Goal: Task Accomplishment & Management: Use online tool/utility

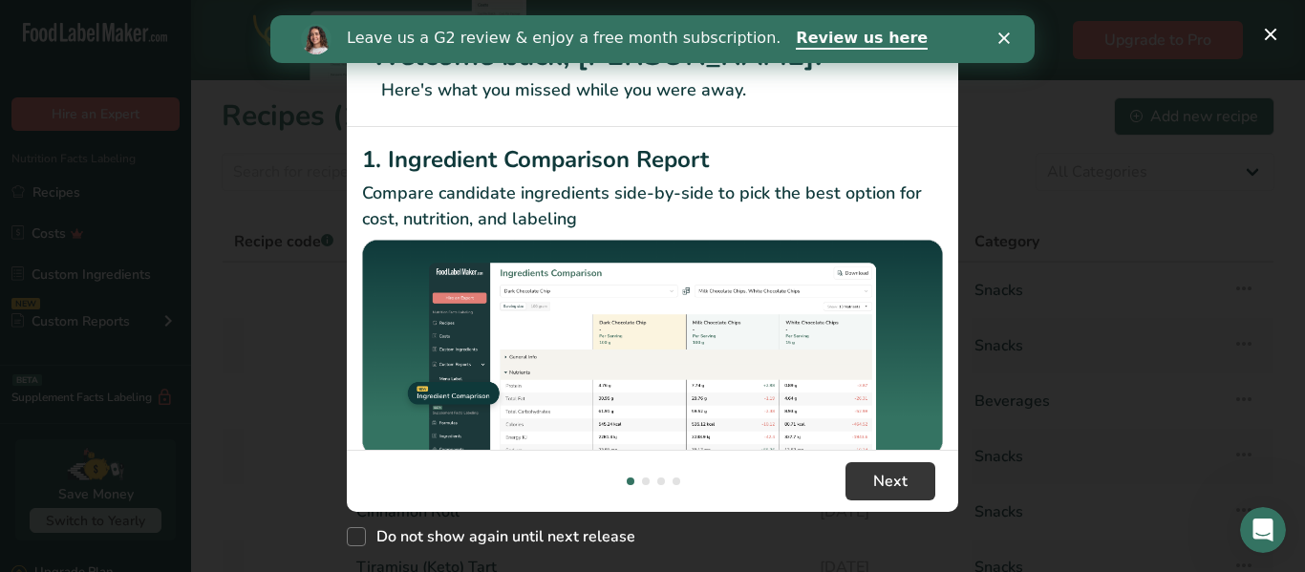
click at [1005, 34] on icon "Close" at bounding box center [1003, 37] width 11 height 11
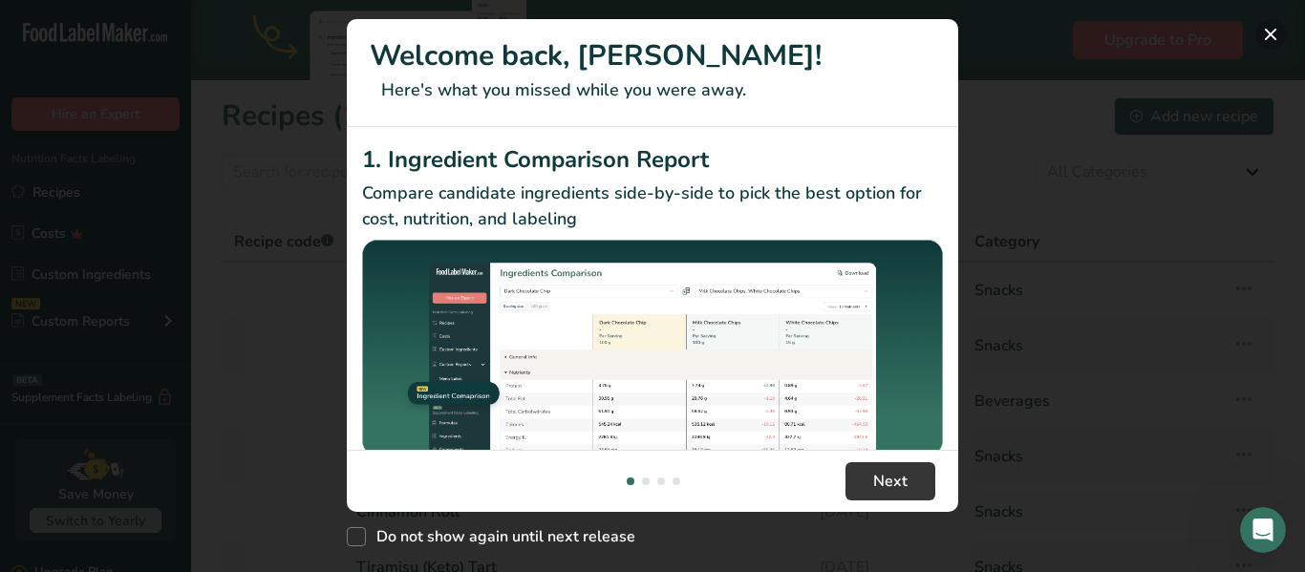
click at [1269, 28] on button "New Features" at bounding box center [1270, 34] width 31 height 31
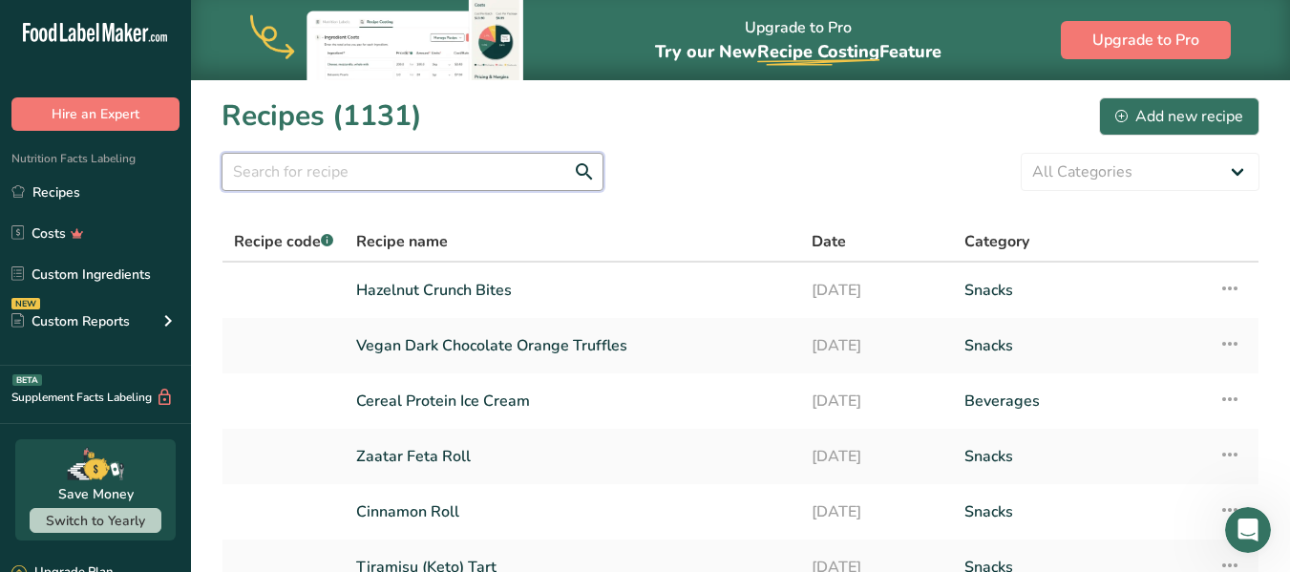
click at [384, 171] on input "text" at bounding box center [413, 172] width 382 height 38
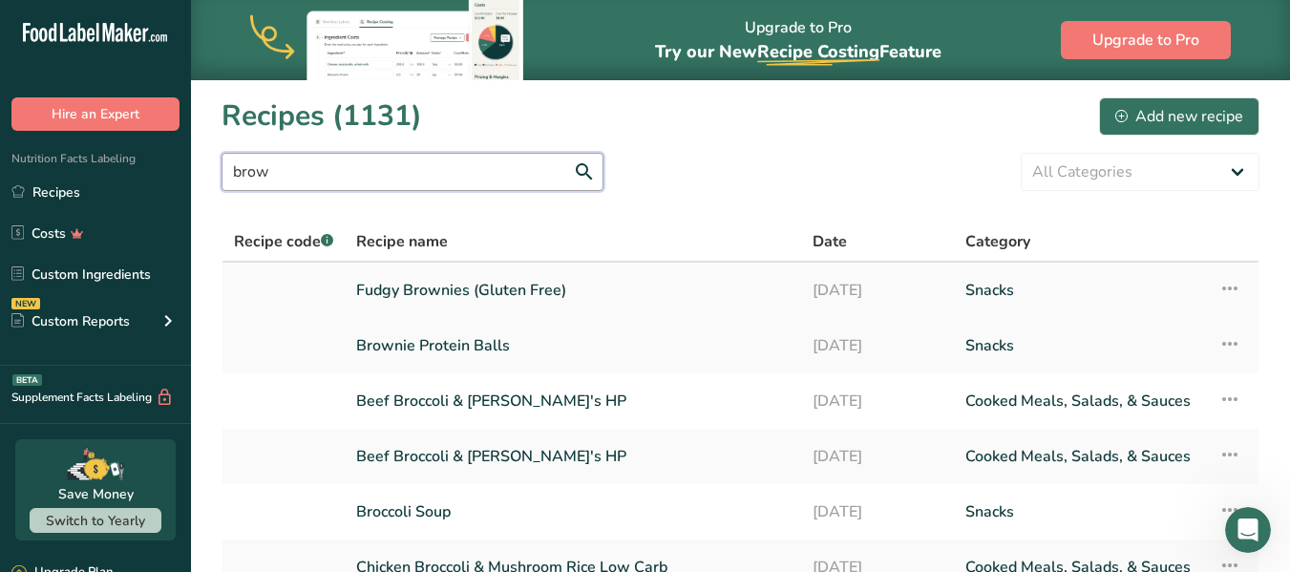
type input "brow"
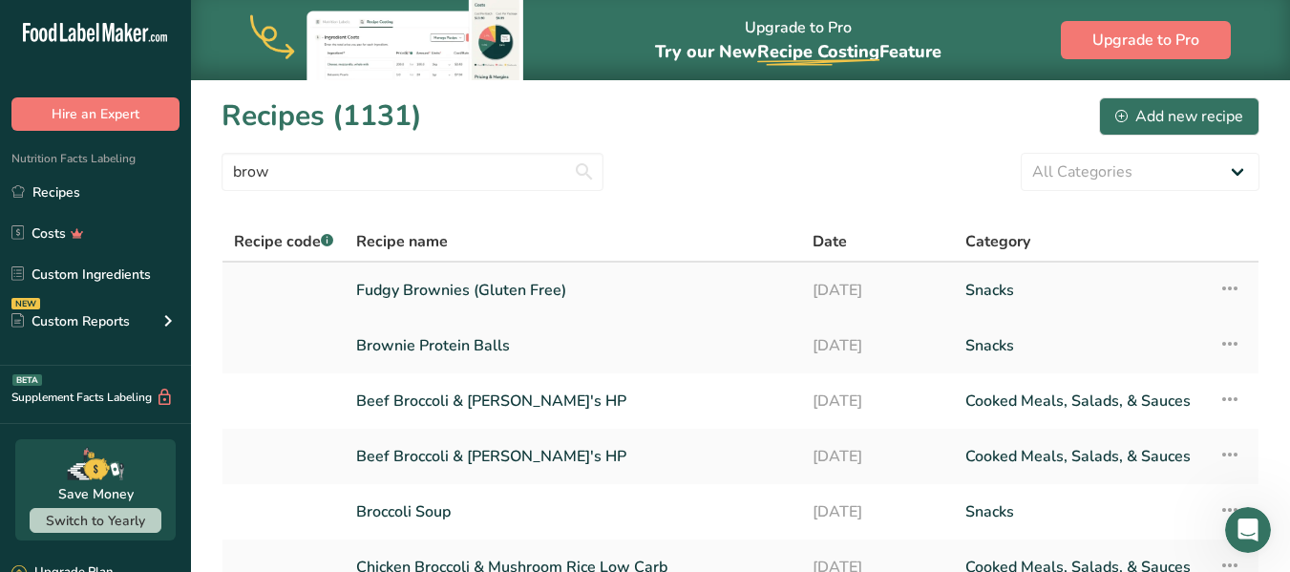
click at [509, 289] on link "Fudgy Brownies (Gluten Free)" at bounding box center [573, 290] width 434 height 40
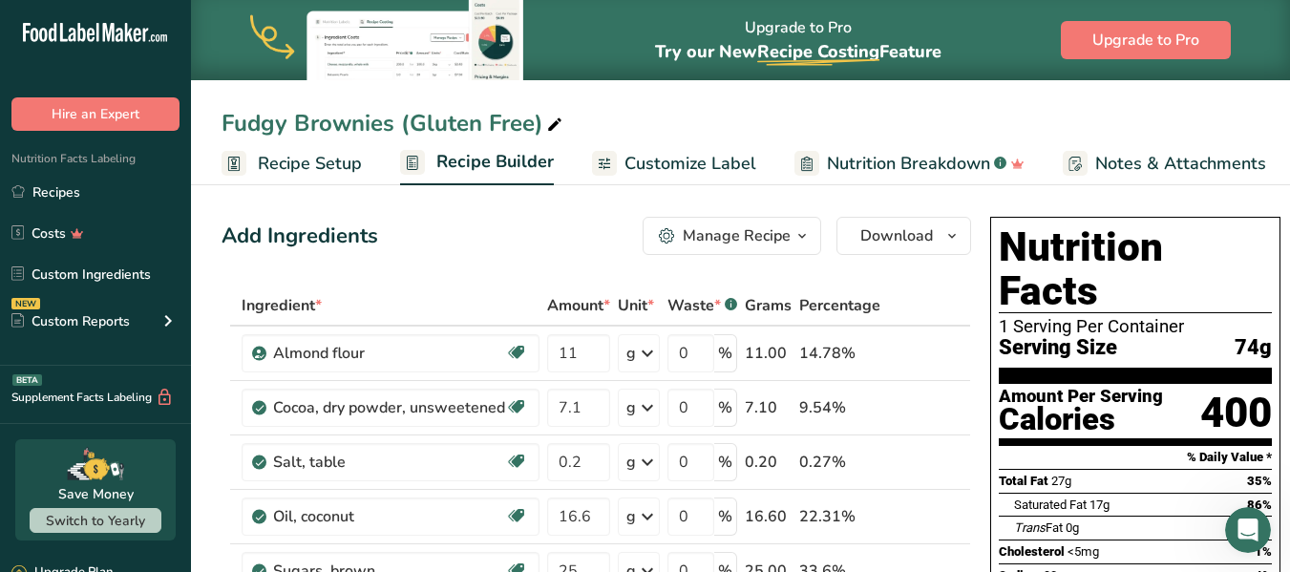
click at [850, 159] on span "Nutrition Breakdown" at bounding box center [908, 164] width 163 height 26
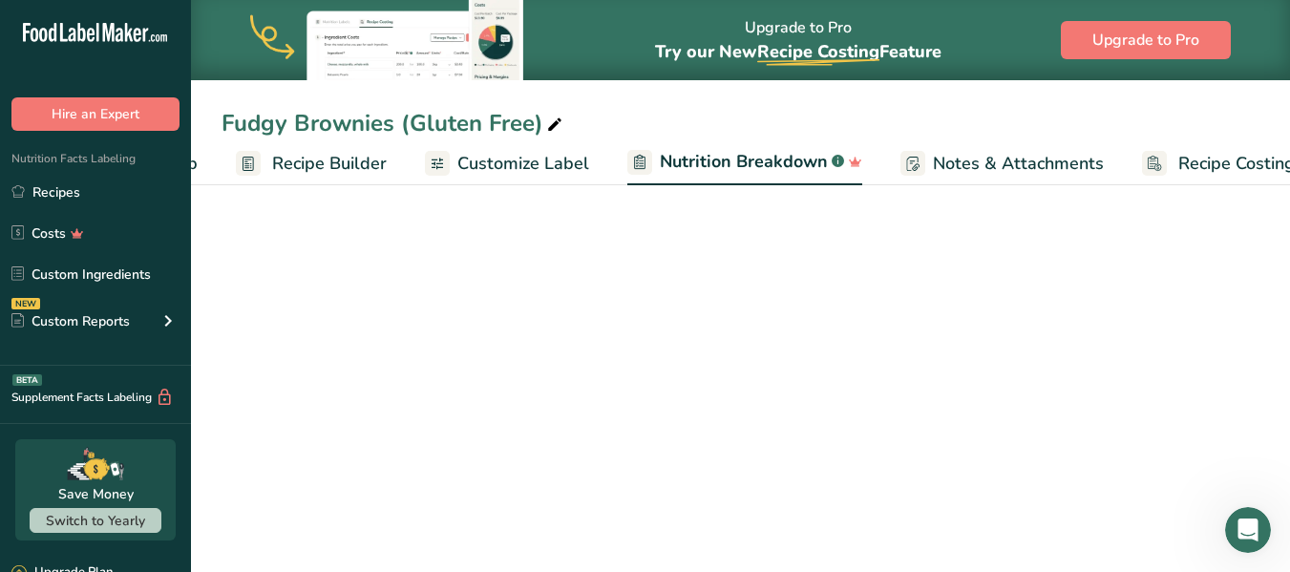
scroll to position [0, 217]
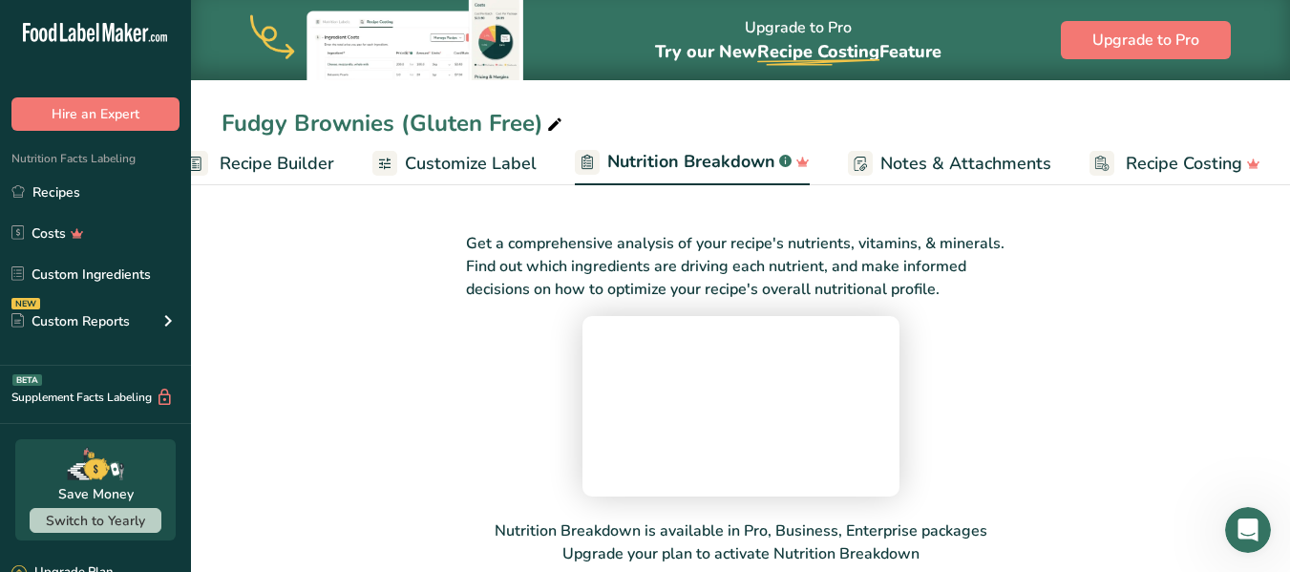
click at [469, 168] on span "Customize Label" at bounding box center [471, 164] width 132 height 26
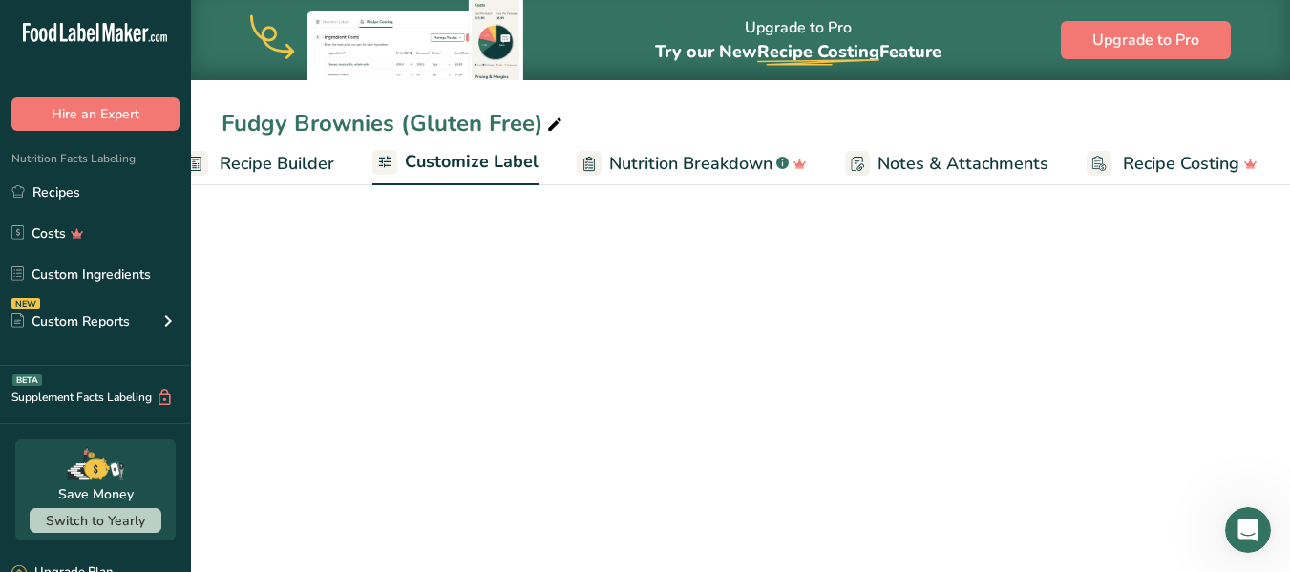
scroll to position [0, 215]
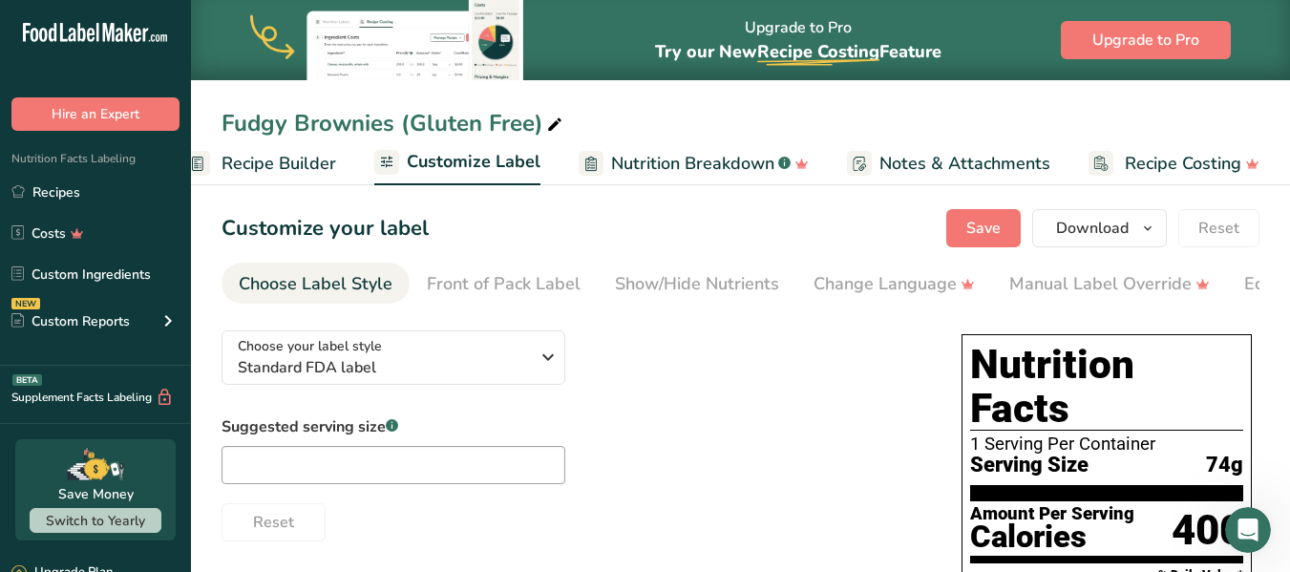
click at [290, 165] on span "Recipe Builder" at bounding box center [279, 164] width 115 height 26
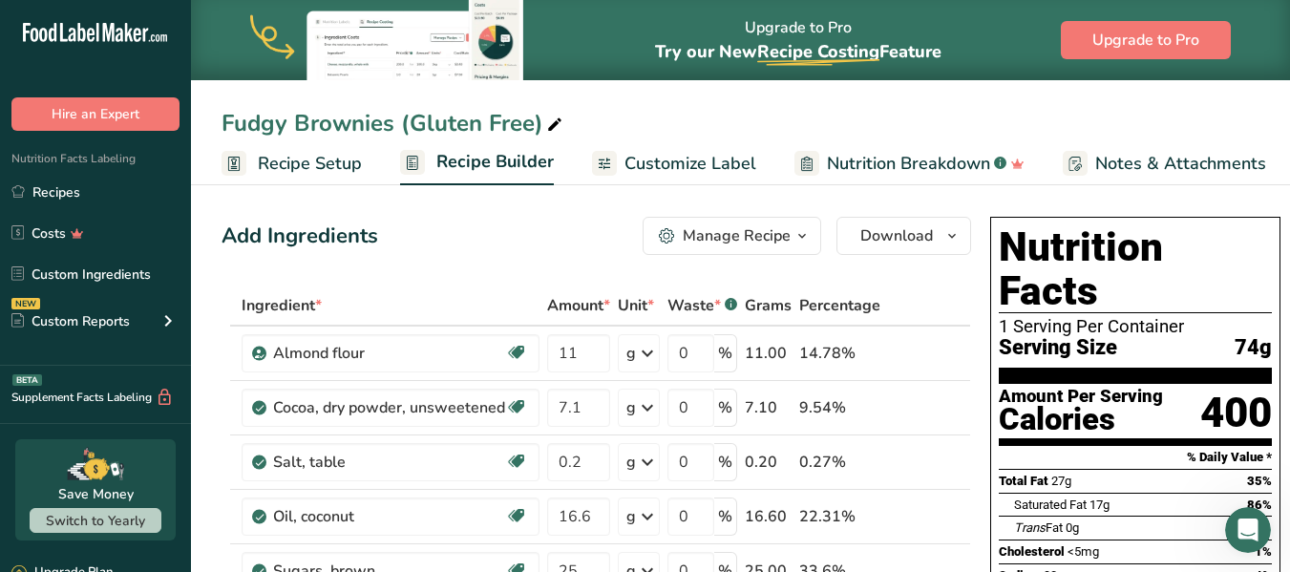
click at [698, 159] on span "Customize Label" at bounding box center [691, 164] width 132 height 26
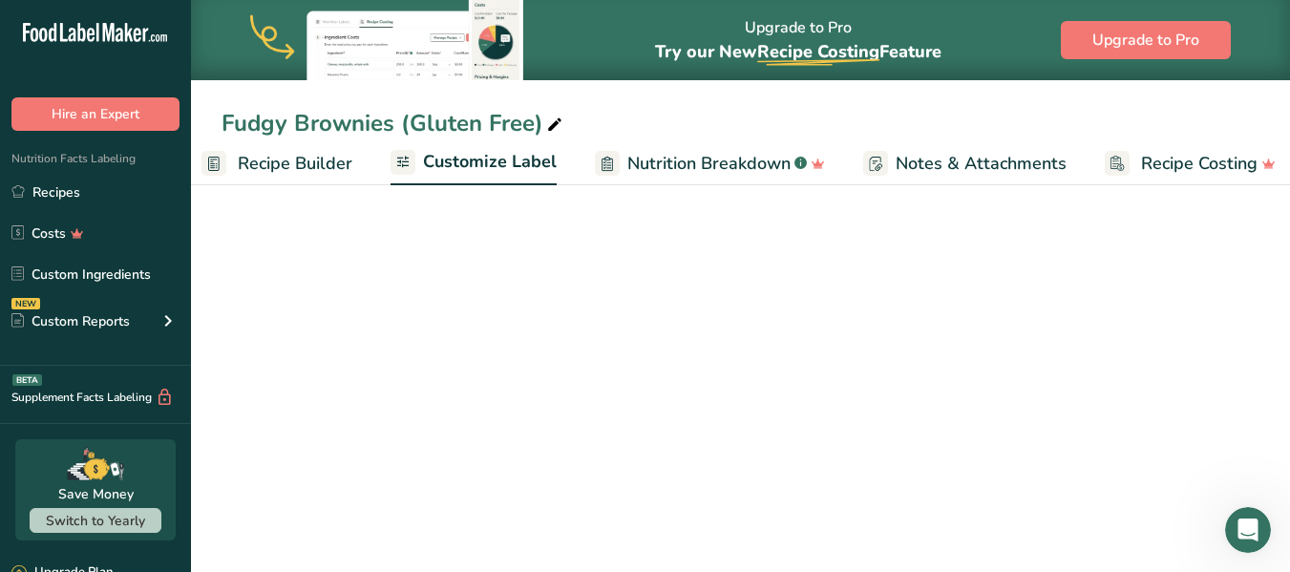
scroll to position [0, 215]
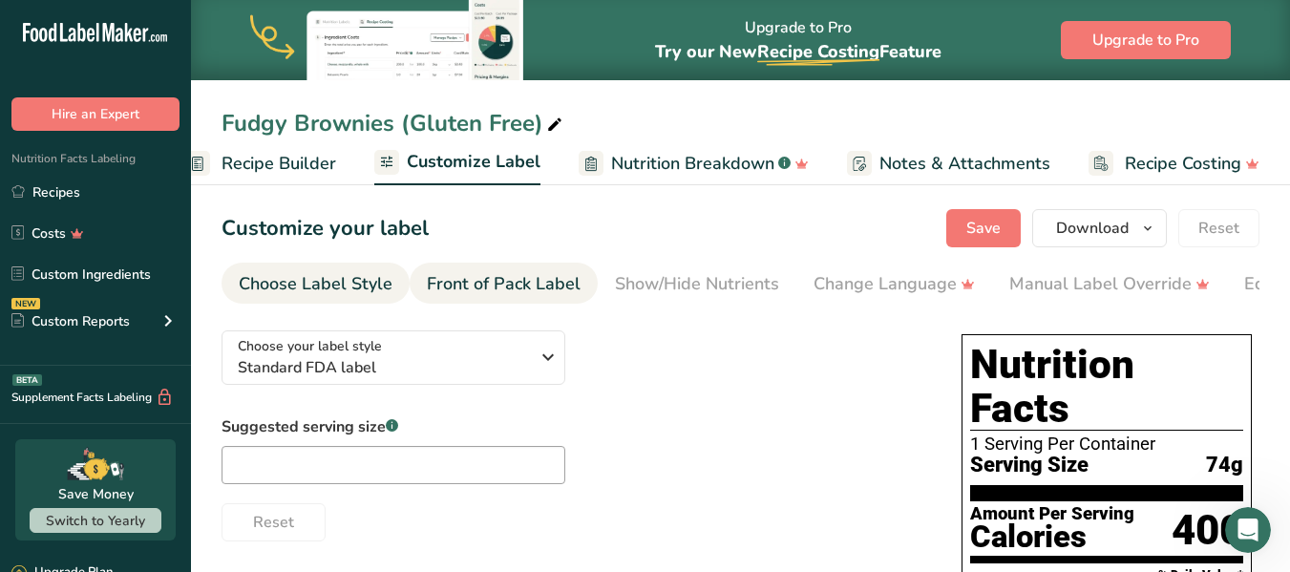
click at [480, 281] on div "Front of Pack Label" at bounding box center [504, 284] width 154 height 26
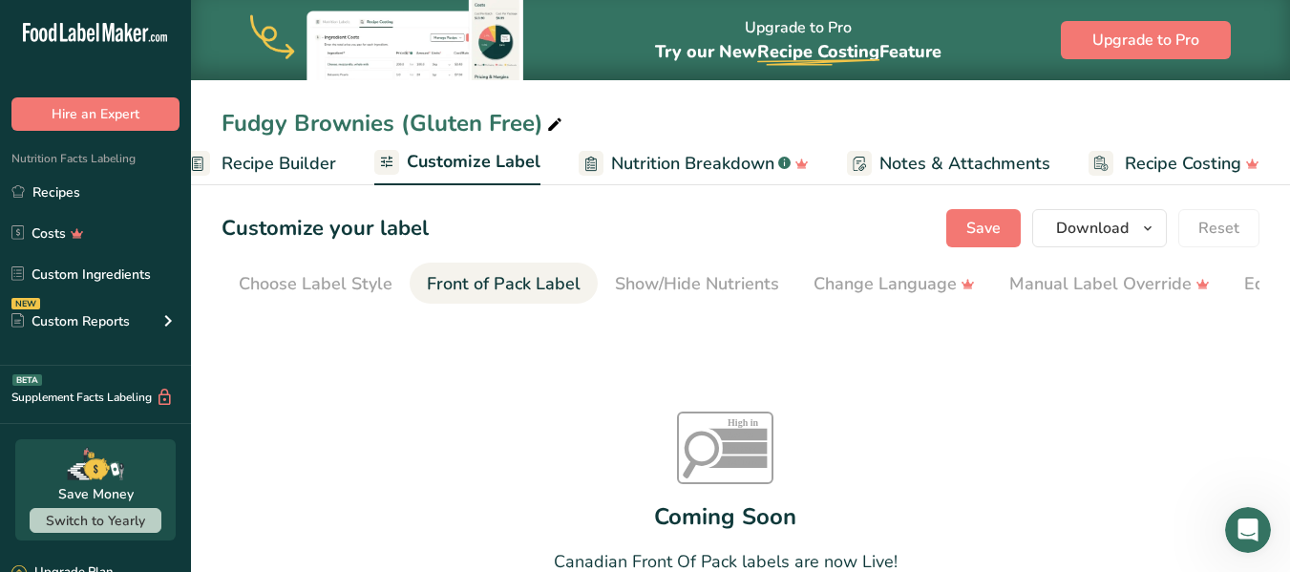
scroll to position [0, 185]
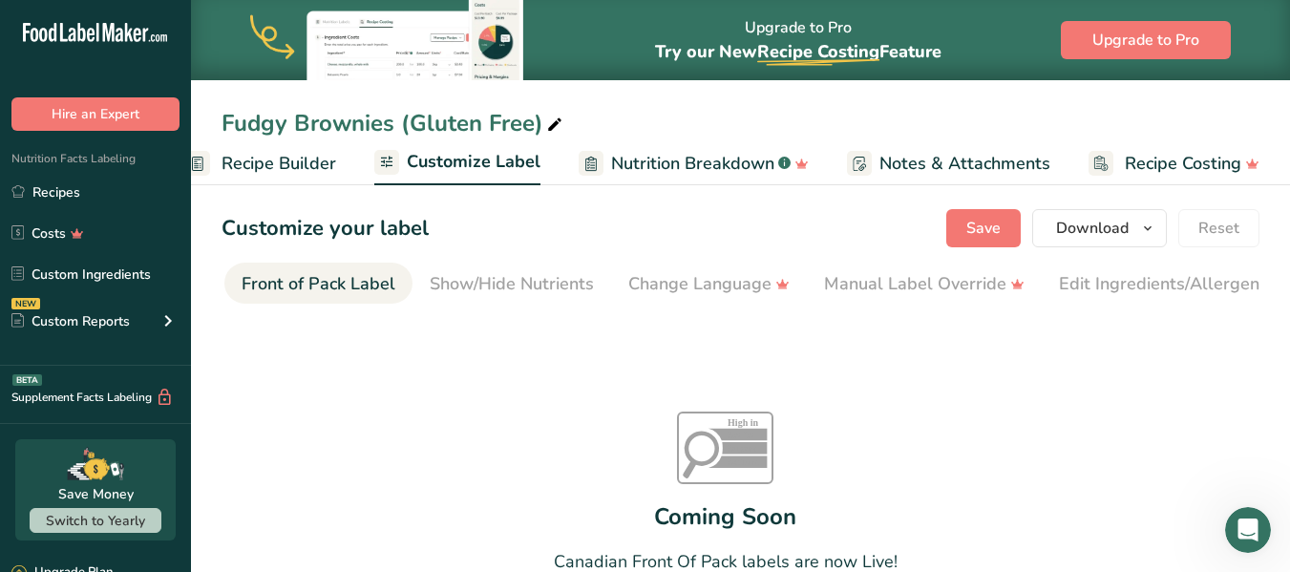
click at [323, 291] on div "Front of Pack Label" at bounding box center [319, 284] width 154 height 26
click at [306, 280] on div "Front of Pack Label" at bounding box center [319, 284] width 154 height 26
click at [233, 313] on section "Customize your label Save Download Choose what to show on your downloaded label…" at bounding box center [740, 453] width 1099 height 549
click at [218, 308] on section "Customize your label Save Download Choose what to show on your downloaded label…" at bounding box center [740, 453] width 1099 height 549
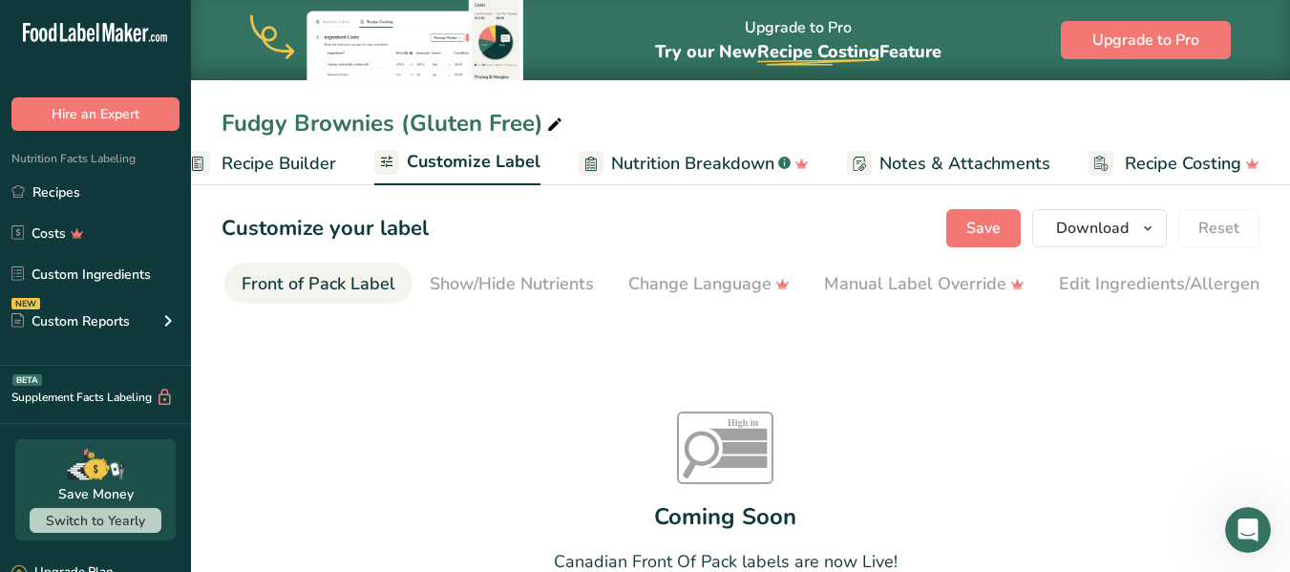
click at [342, 312] on section "Customize your label Save Download Choose what to show on your downloaded label…" at bounding box center [740, 453] width 1099 height 549
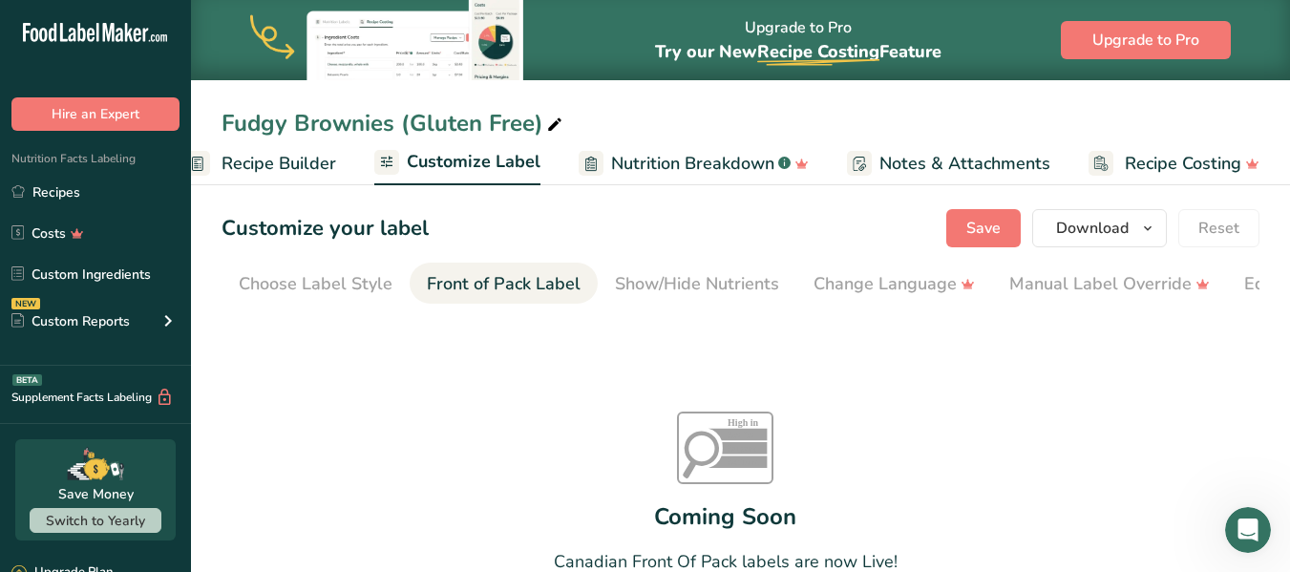
click at [209, 306] on section "Customize your label Save Download Choose what to show on your downloaded label…" at bounding box center [740, 453] width 1099 height 549
click at [644, 276] on div "Show/Hide Nutrients" at bounding box center [697, 284] width 164 height 26
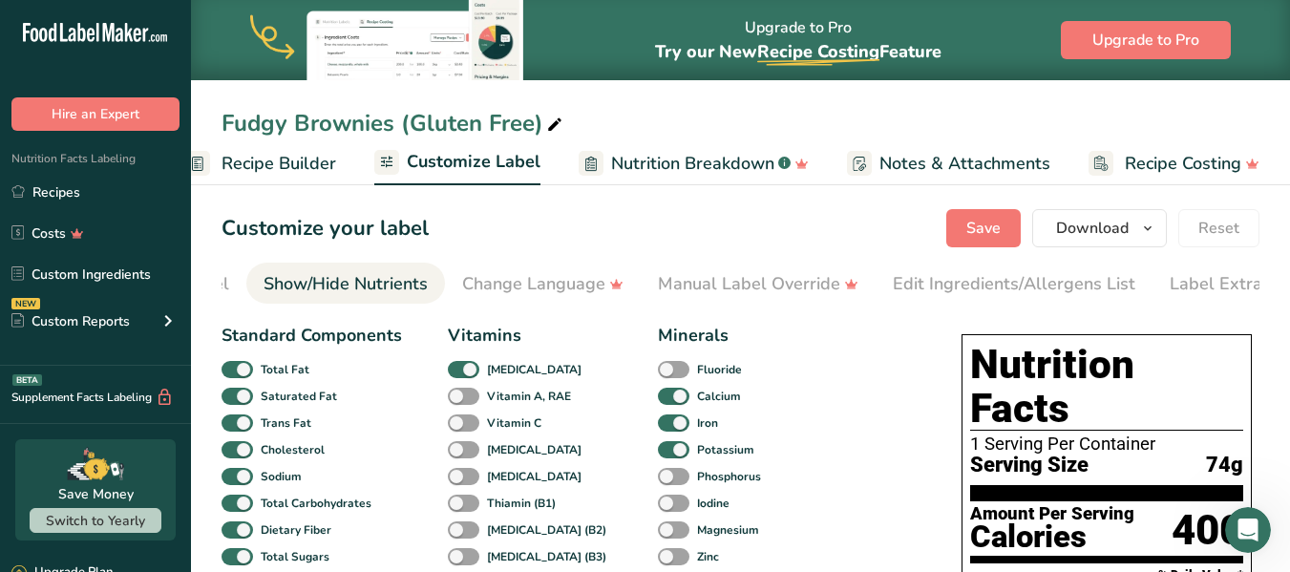
scroll to position [0, 371]
click at [242, 401] on span at bounding box center [238, 397] width 32 height 18
click at [234, 401] on input "Saturated Fat" at bounding box center [228, 396] width 12 height 12
checkbox input "false"
click at [246, 423] on span at bounding box center [238, 423] width 32 height 18
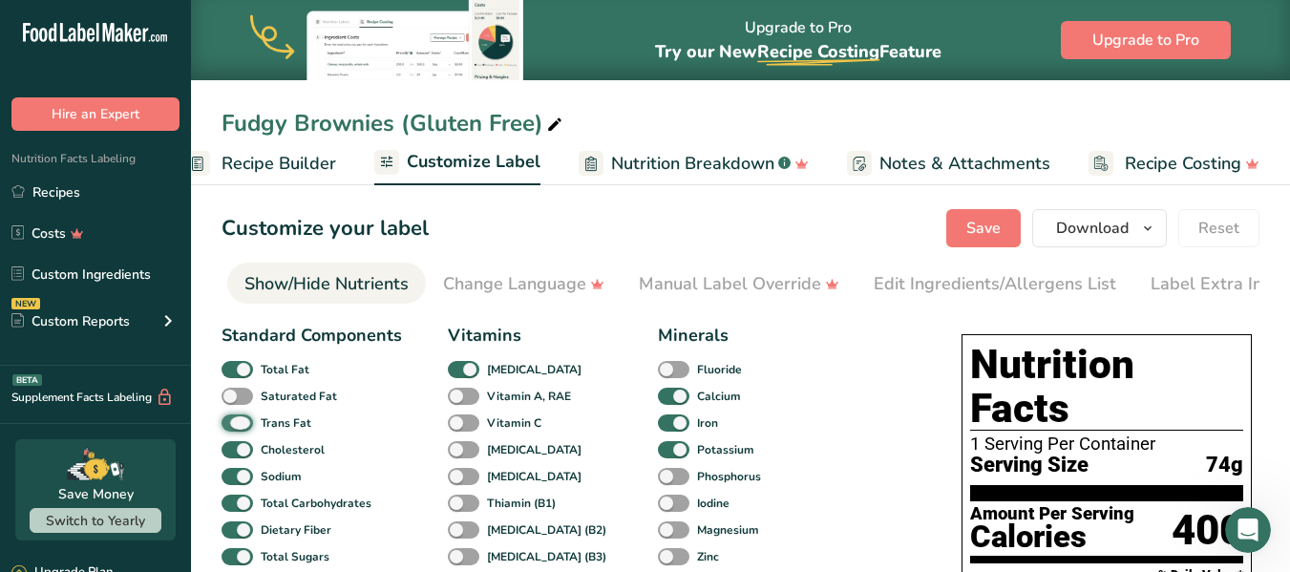
click at [234, 423] on input "Trans Fat" at bounding box center [228, 422] width 12 height 12
checkbox input "false"
click at [243, 457] on span at bounding box center [238, 450] width 32 height 18
click at [234, 456] on input "Cholesterol" at bounding box center [228, 449] width 12 height 12
checkbox input "false"
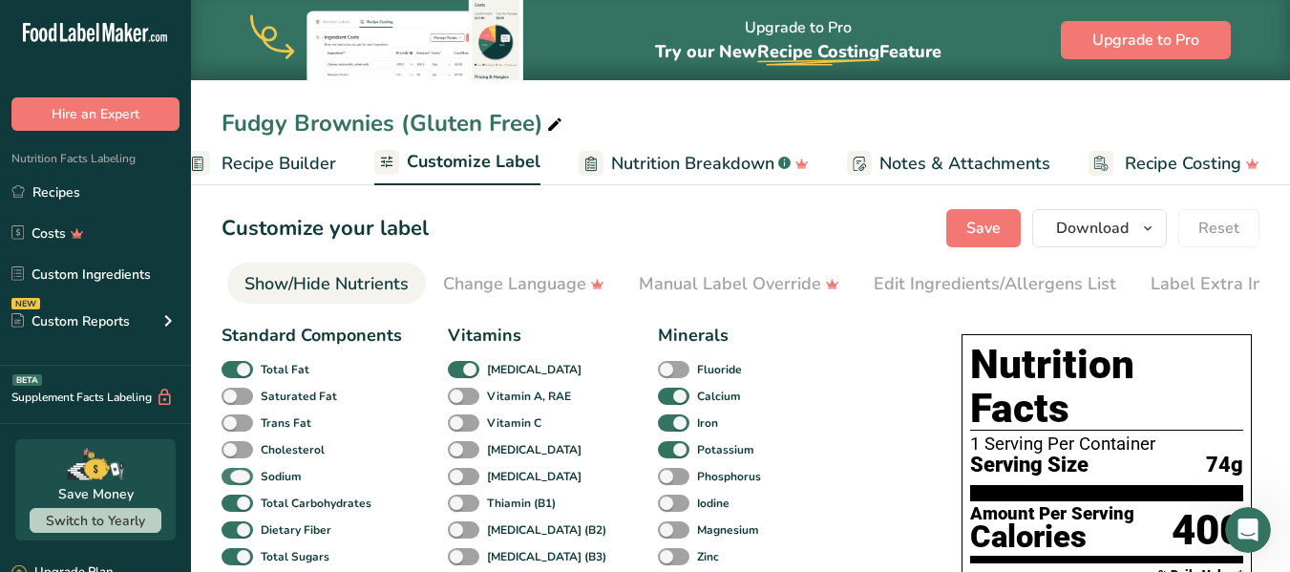
click at [243, 476] on span at bounding box center [238, 477] width 32 height 18
click at [234, 476] on input "Sodium" at bounding box center [228, 476] width 12 height 12
checkbox input "false"
click at [243, 503] on span at bounding box center [238, 504] width 32 height 18
click at [234, 503] on input "Total Carbohydrates" at bounding box center [228, 503] width 12 height 12
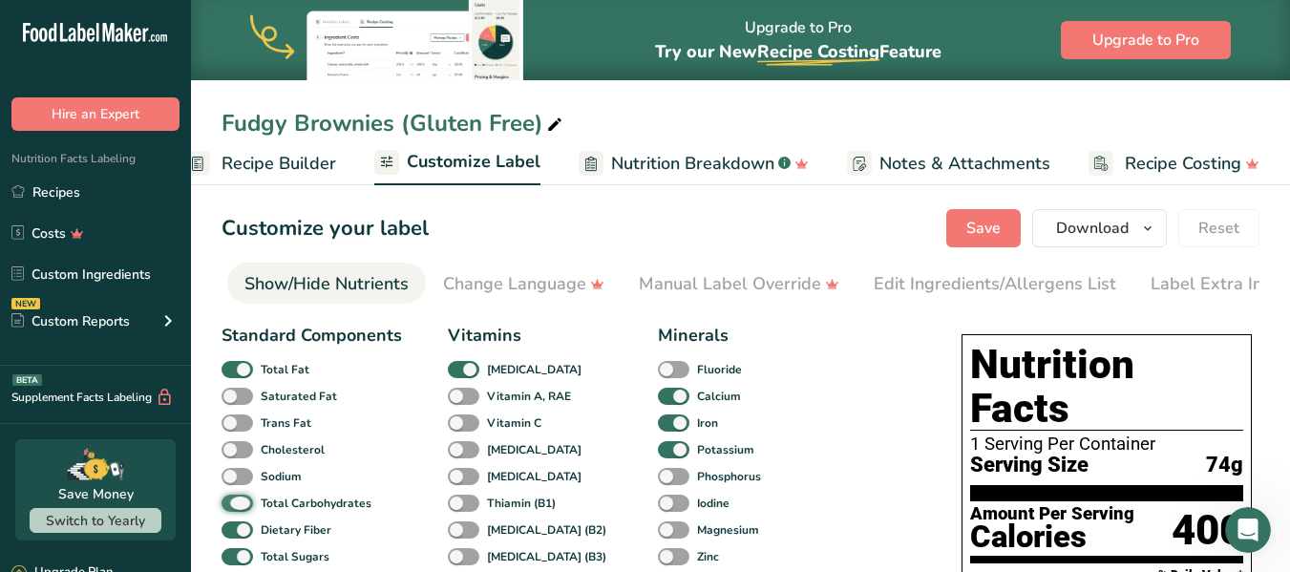
checkbox input "false"
click at [244, 532] on span at bounding box center [238, 530] width 32 height 18
click at [234, 532] on input "Dietary Fiber" at bounding box center [228, 529] width 12 height 12
checkbox input "false"
click at [241, 558] on span at bounding box center [238, 557] width 32 height 18
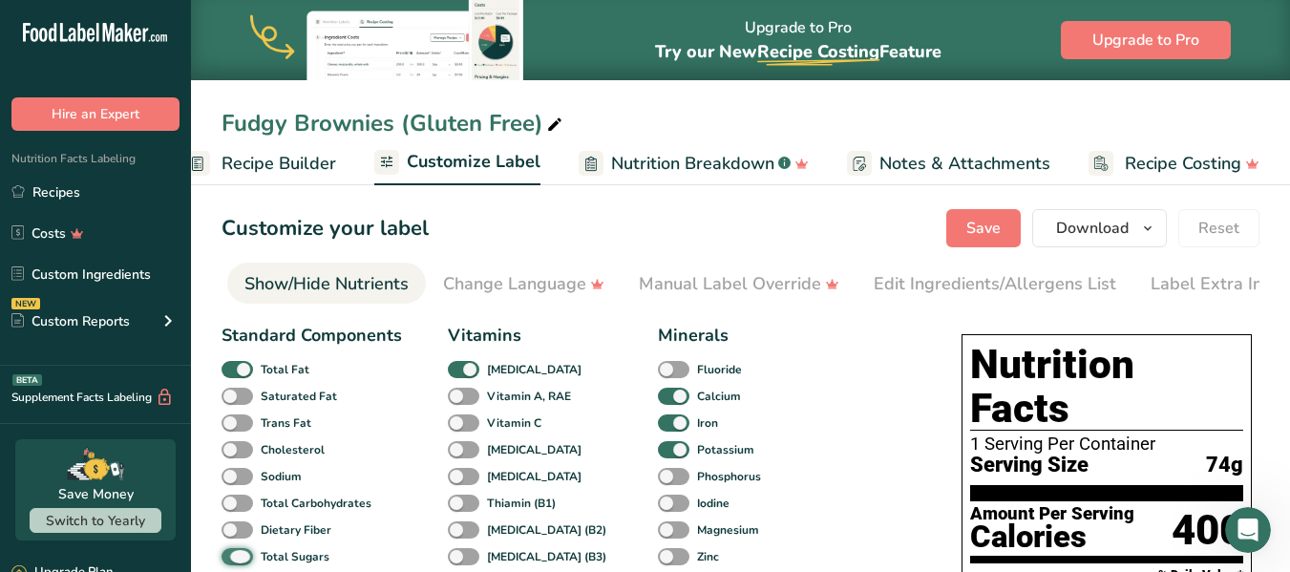
click at [234, 558] on input "Total Sugars" at bounding box center [228, 556] width 12 height 12
checkbox input "false"
click at [473, 372] on span at bounding box center [464, 370] width 32 height 18
click at [460, 372] on input "[MEDICAL_DATA]" at bounding box center [454, 369] width 12 height 12
checkbox input "false"
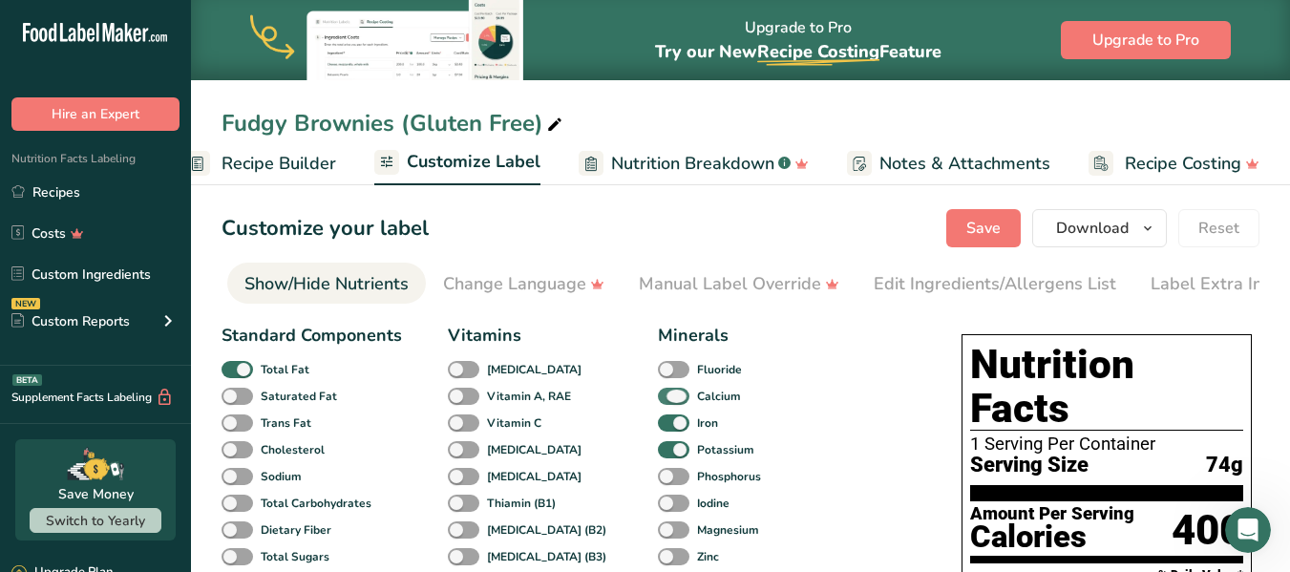
click at [658, 396] on span at bounding box center [674, 397] width 32 height 18
click at [658, 396] on input "Calcium" at bounding box center [664, 396] width 12 height 12
checkbox input "false"
click at [658, 429] on span at bounding box center [674, 423] width 32 height 18
click at [658, 429] on input "Iron" at bounding box center [664, 422] width 12 height 12
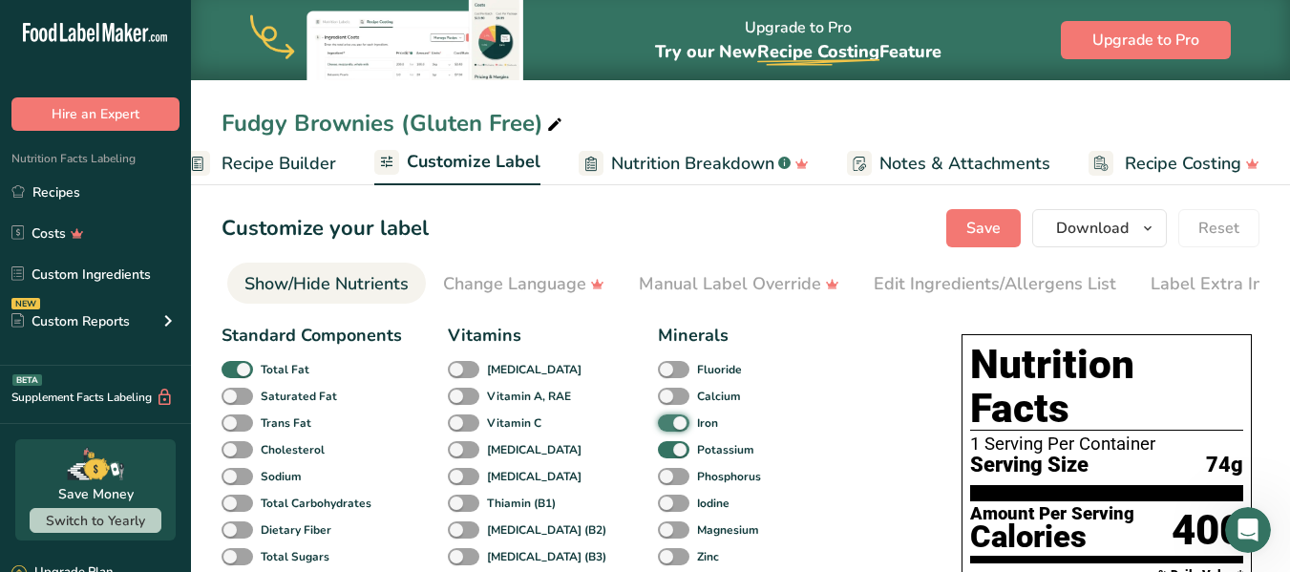
checkbox input "false"
click at [658, 454] on span at bounding box center [674, 450] width 32 height 18
click at [658, 454] on input "Potassium" at bounding box center [664, 449] width 12 height 12
checkbox input "false"
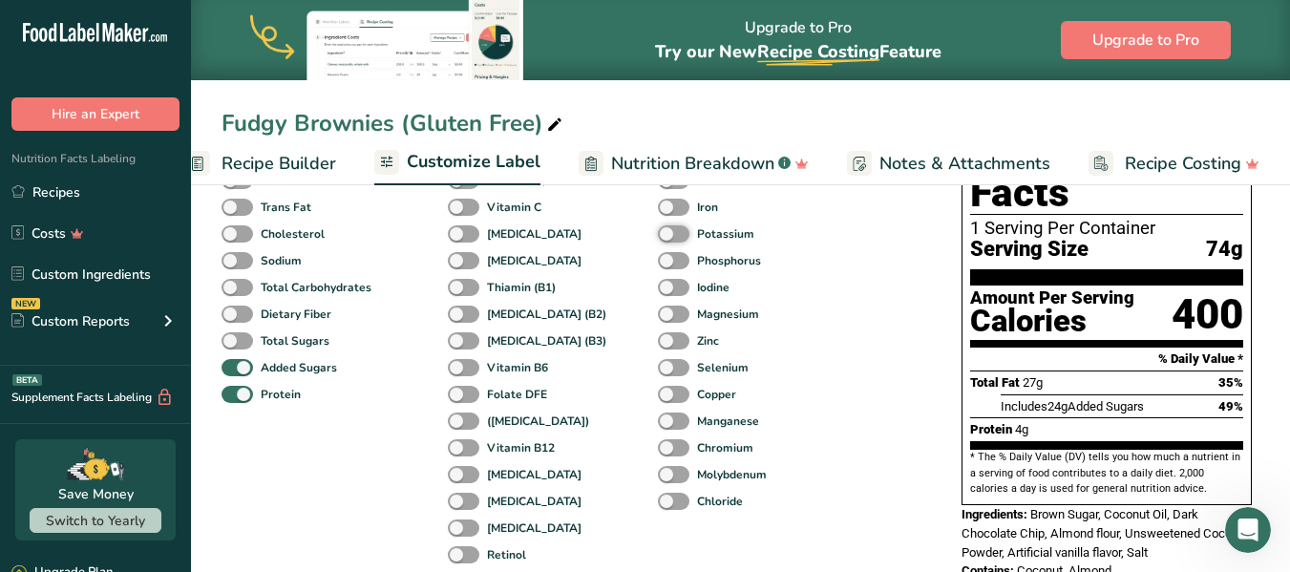
scroll to position [254, 0]
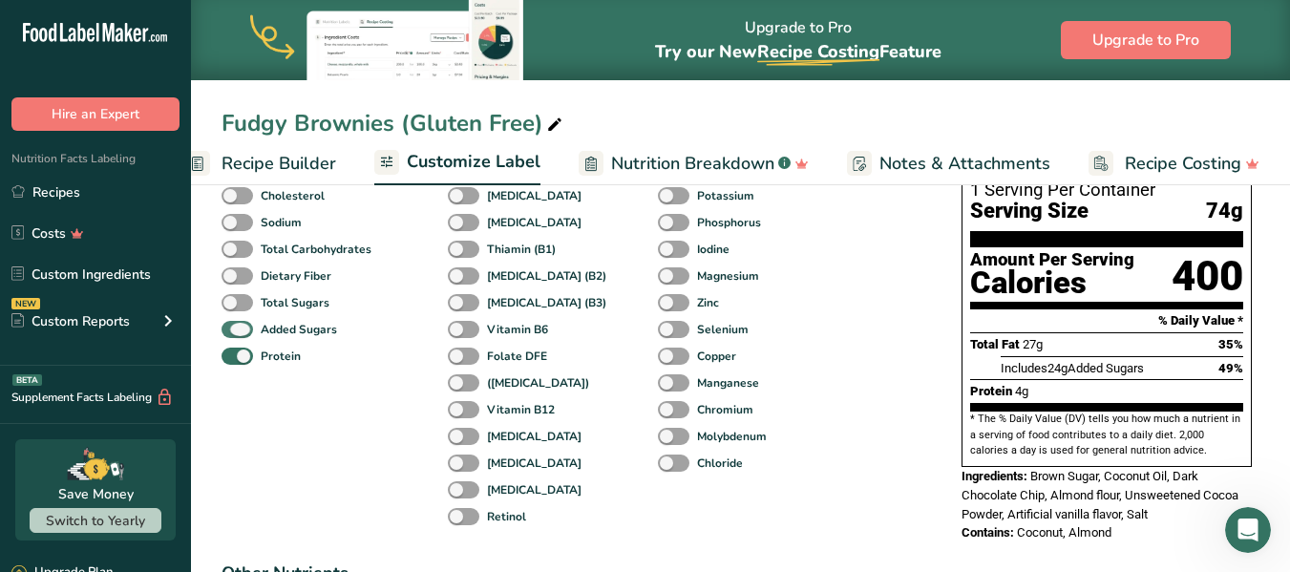
click at [248, 326] on span at bounding box center [238, 330] width 32 height 18
click at [234, 326] on input "Added Sugars" at bounding box center [228, 329] width 12 height 12
checkbox input "false"
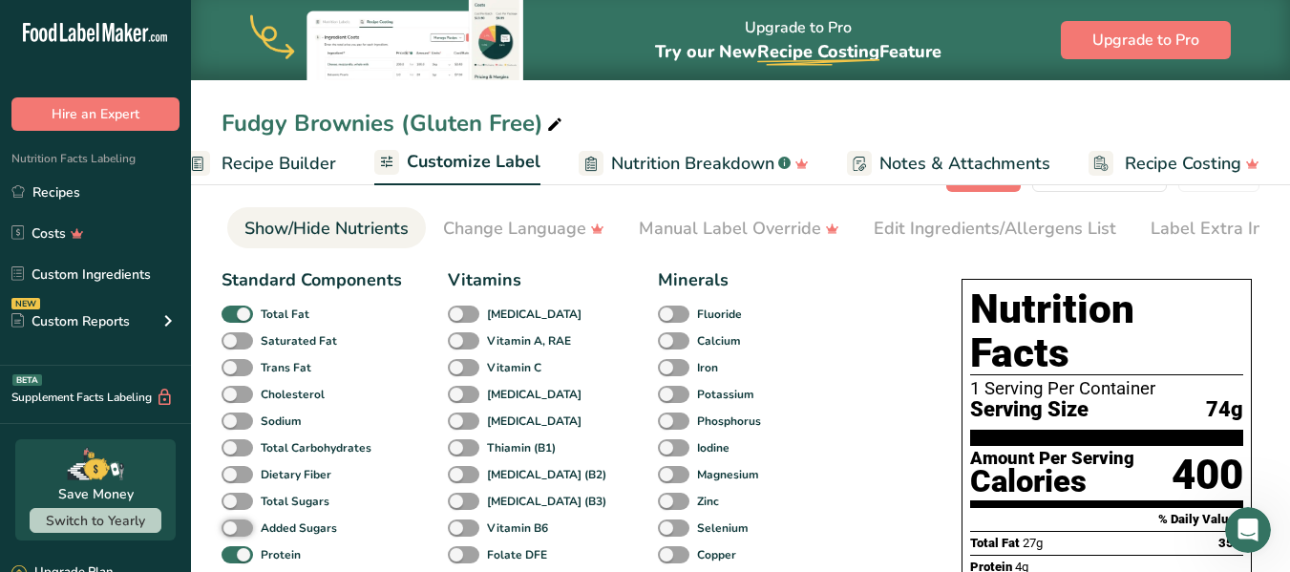
scroll to position [0, 0]
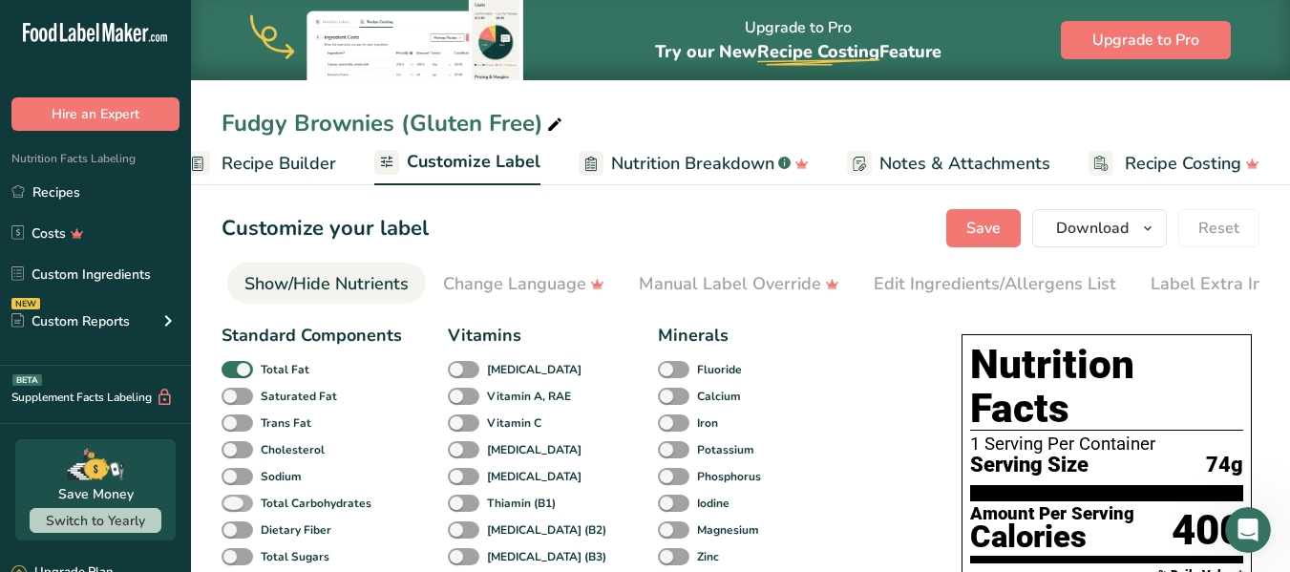
click at [230, 503] on span at bounding box center [238, 504] width 32 height 18
click at [230, 503] on input "Total Carbohydrates" at bounding box center [228, 503] width 12 height 12
checkbox input "true"
click at [992, 229] on span "Save" at bounding box center [983, 228] width 34 height 23
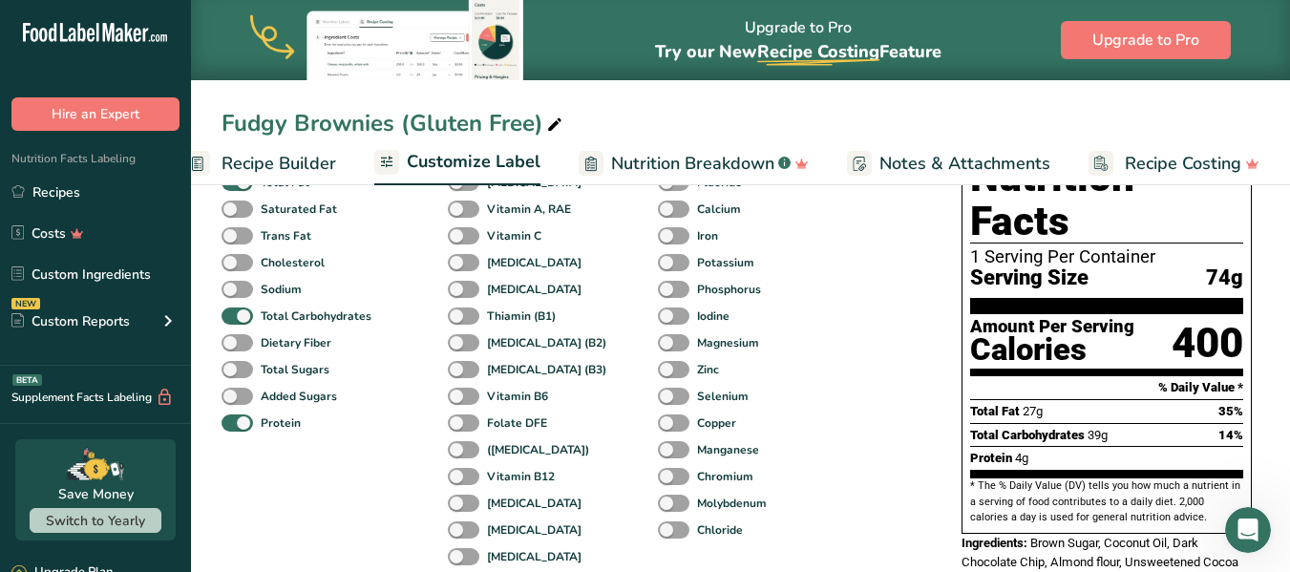
scroll to position [191, 0]
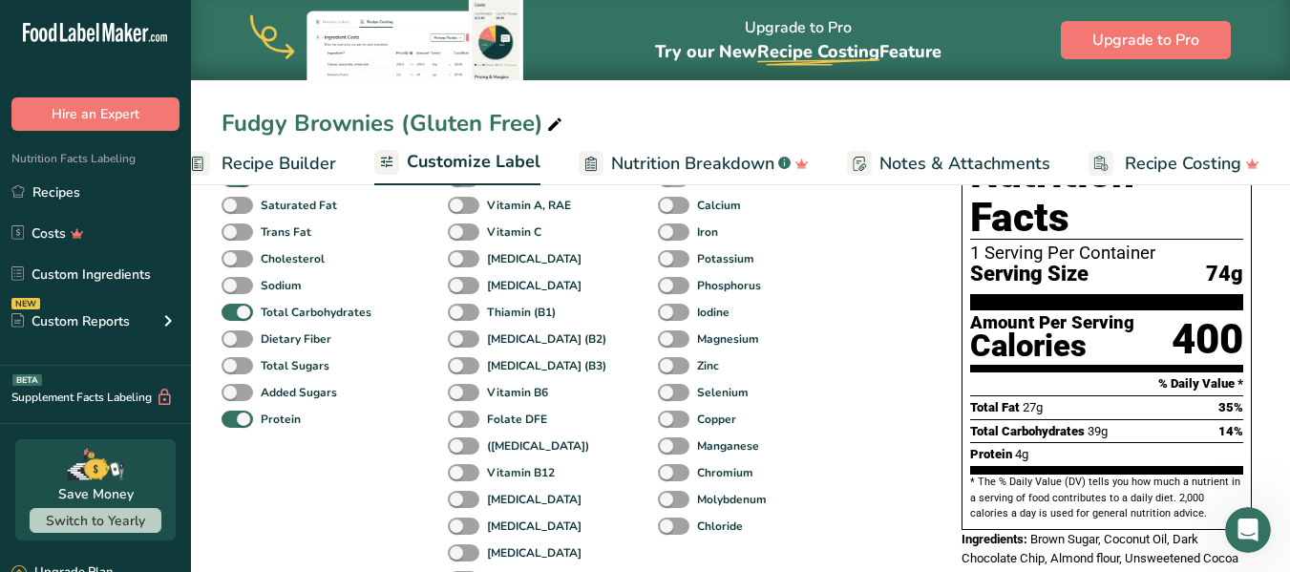
click at [992, 263] on span "Serving Size" at bounding box center [1029, 275] width 118 height 24
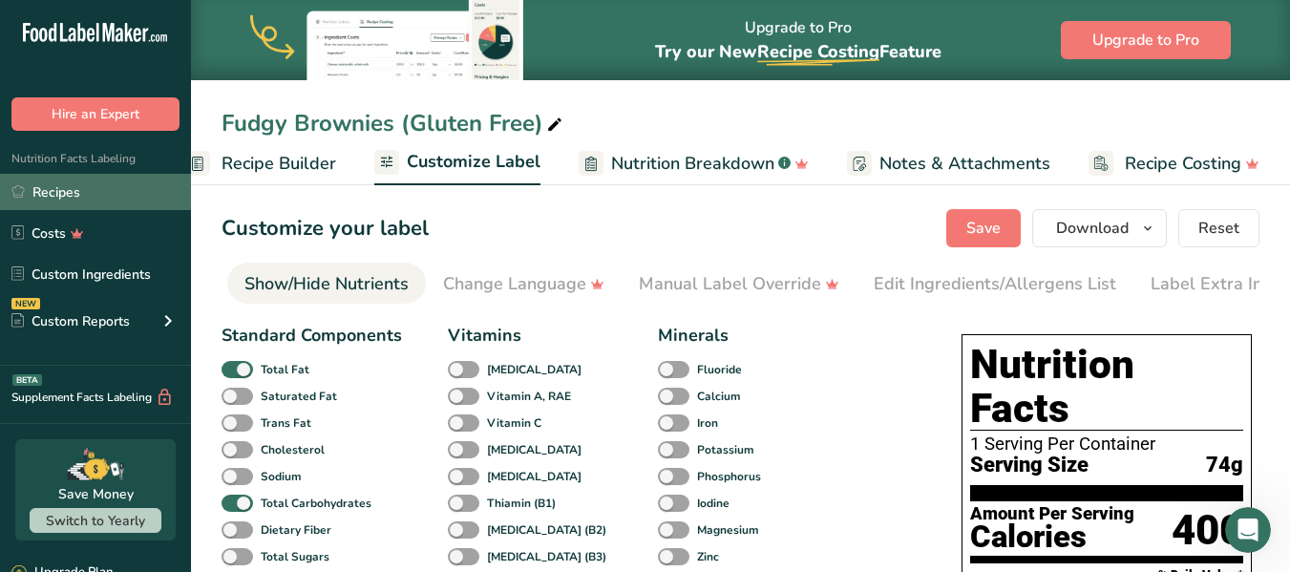
click at [70, 191] on link "Recipes" at bounding box center [95, 192] width 191 height 36
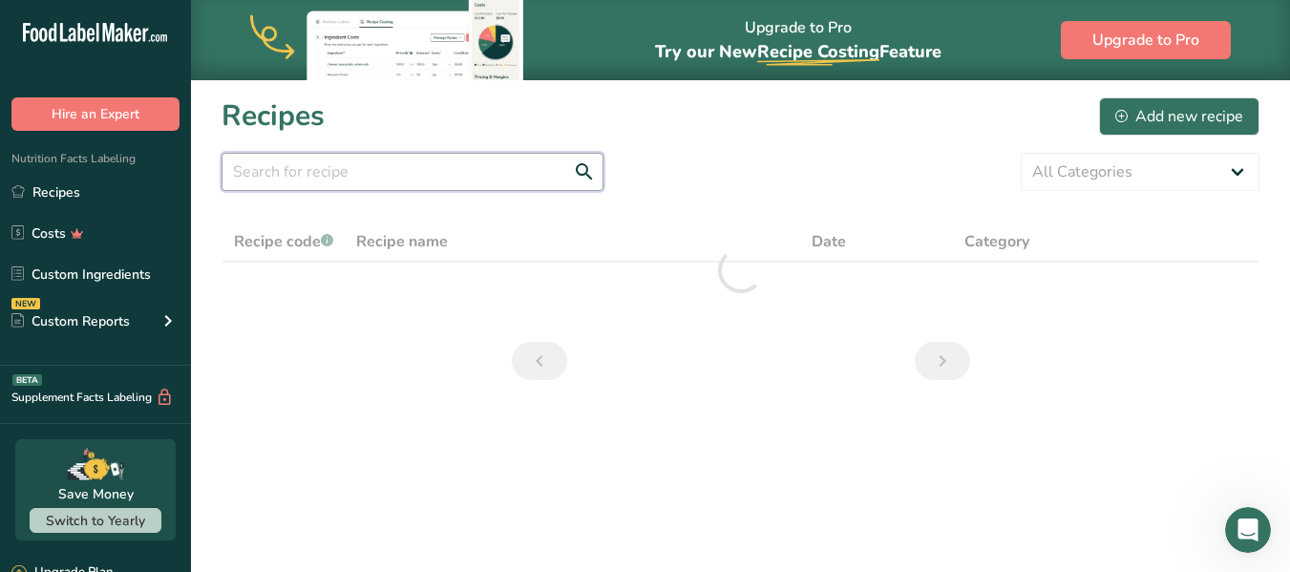
click at [297, 160] on input "text" at bounding box center [413, 172] width 382 height 38
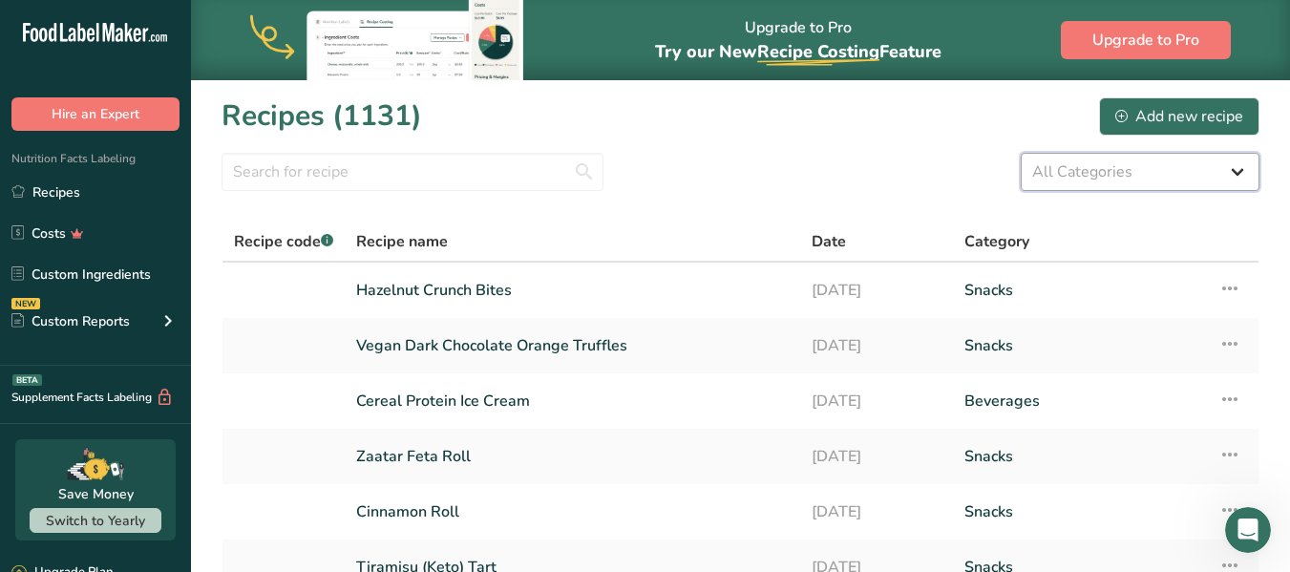
click at [1235, 173] on select "All Categories Baked Goods [GEOGRAPHIC_DATA] Confectionery Cooked Meals, Salads…" at bounding box center [1140, 172] width 239 height 38
select select "7"
click at [1021, 153] on select "All Categories Baked Goods [GEOGRAPHIC_DATA] Confectionery Cooked Meals, Salads…" at bounding box center [1140, 172] width 239 height 38
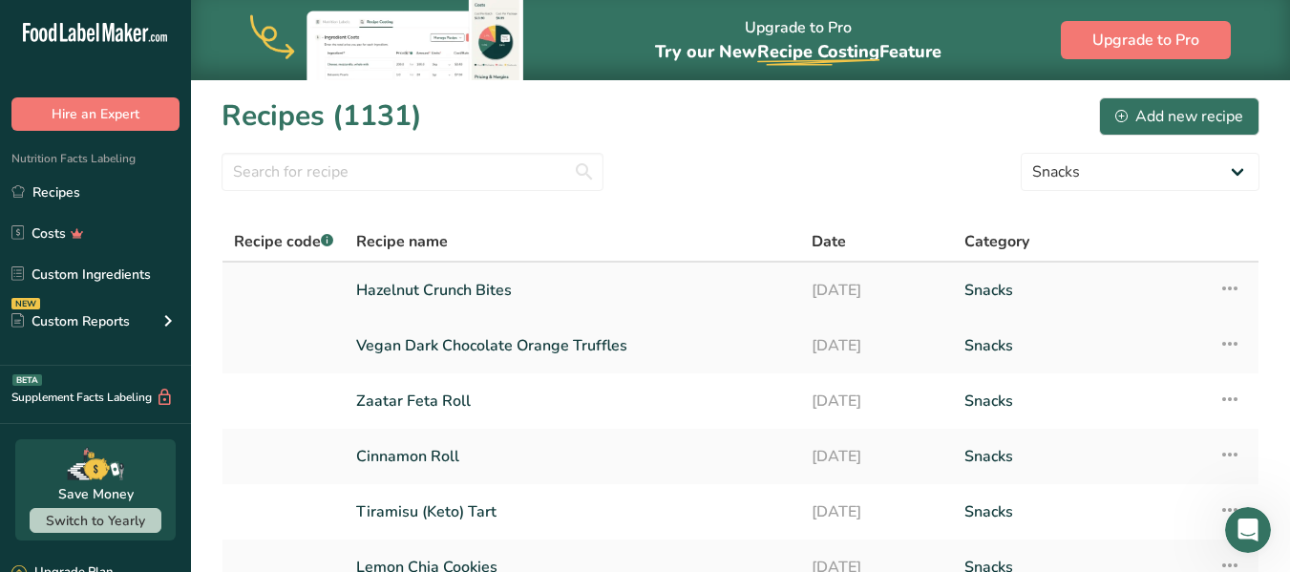
click at [436, 287] on link "Hazelnut Crunch Bites" at bounding box center [572, 290] width 433 height 40
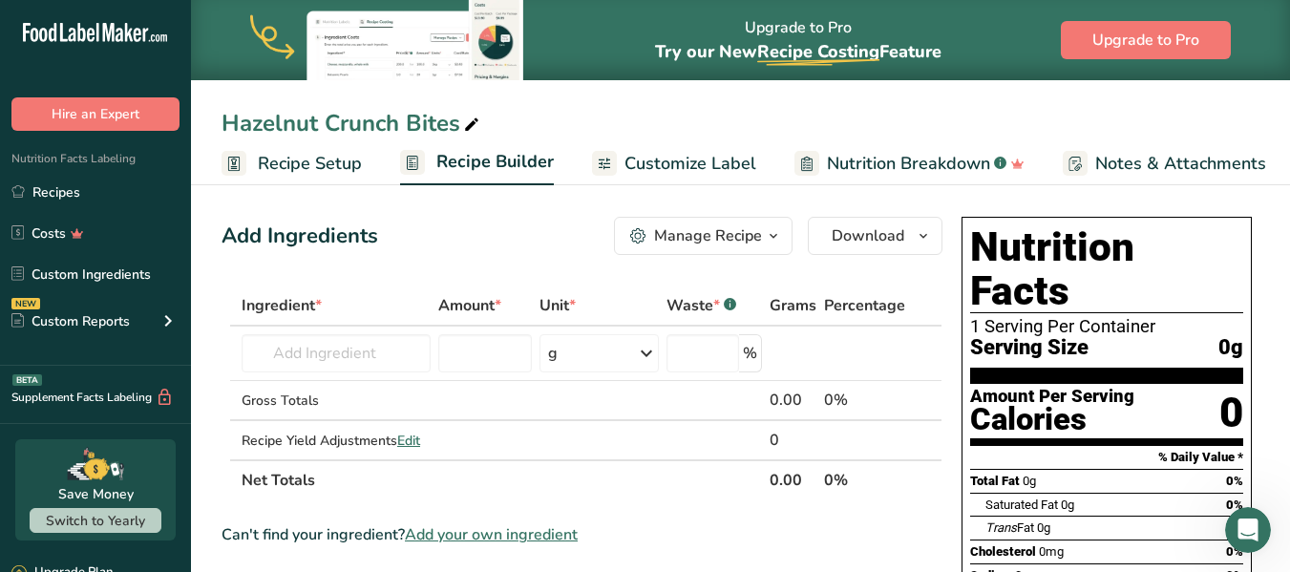
click at [841, 160] on span "Nutrition Breakdown" at bounding box center [908, 164] width 163 height 26
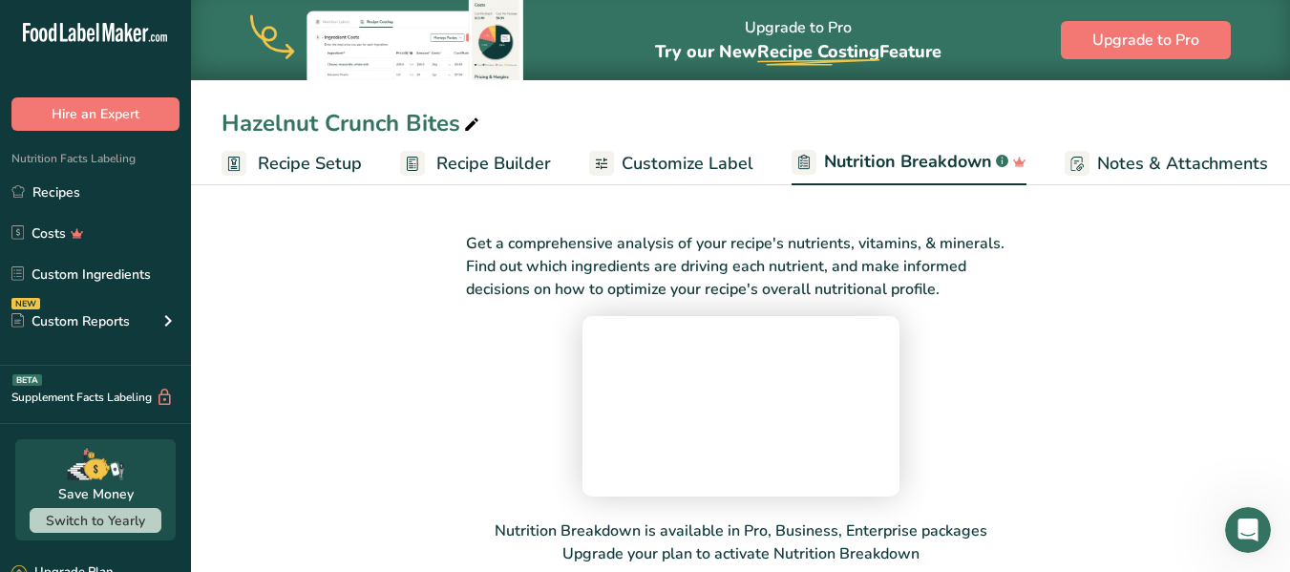
click at [312, 160] on span "Recipe Setup" at bounding box center [310, 164] width 104 height 26
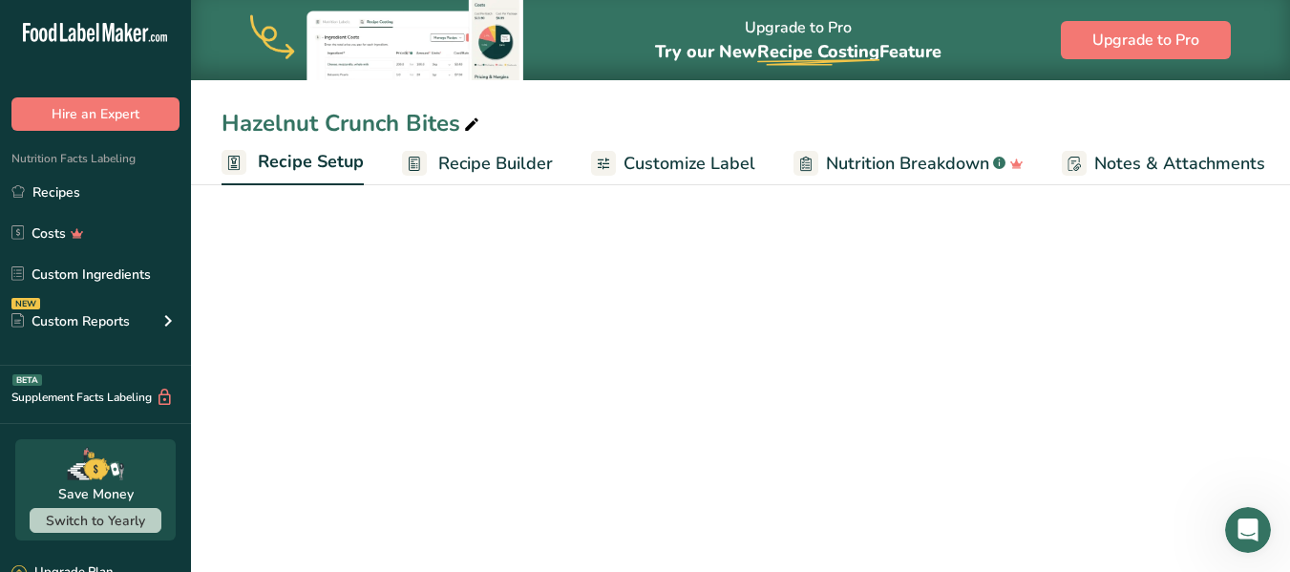
scroll to position [0, 7]
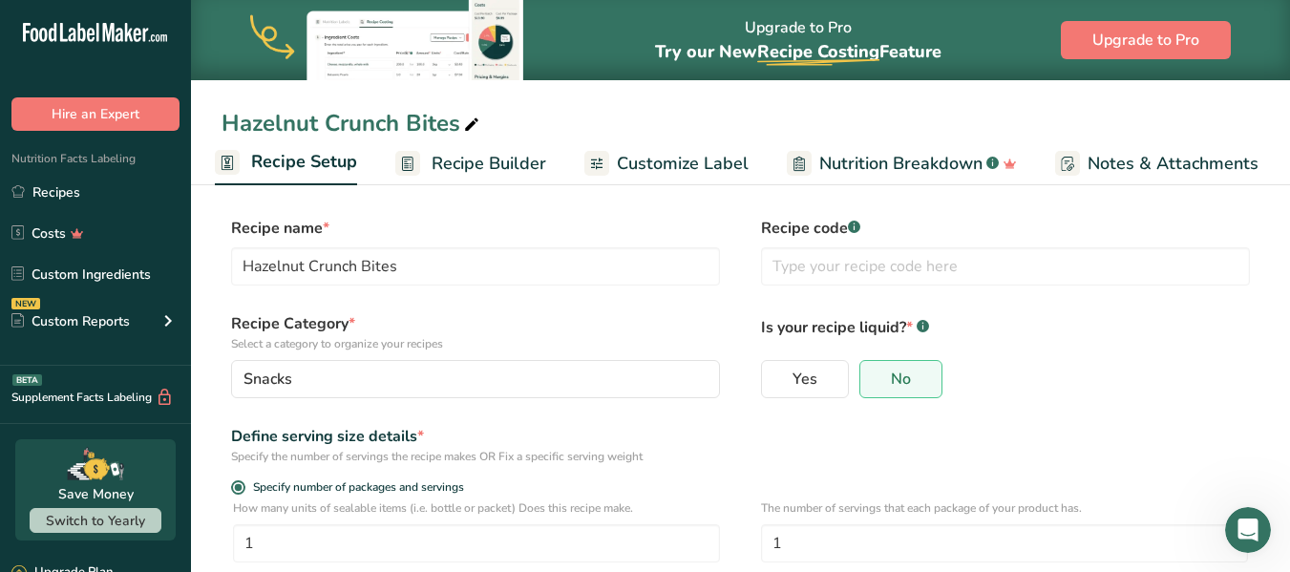
click at [665, 159] on span "Customize Label" at bounding box center [683, 164] width 132 height 26
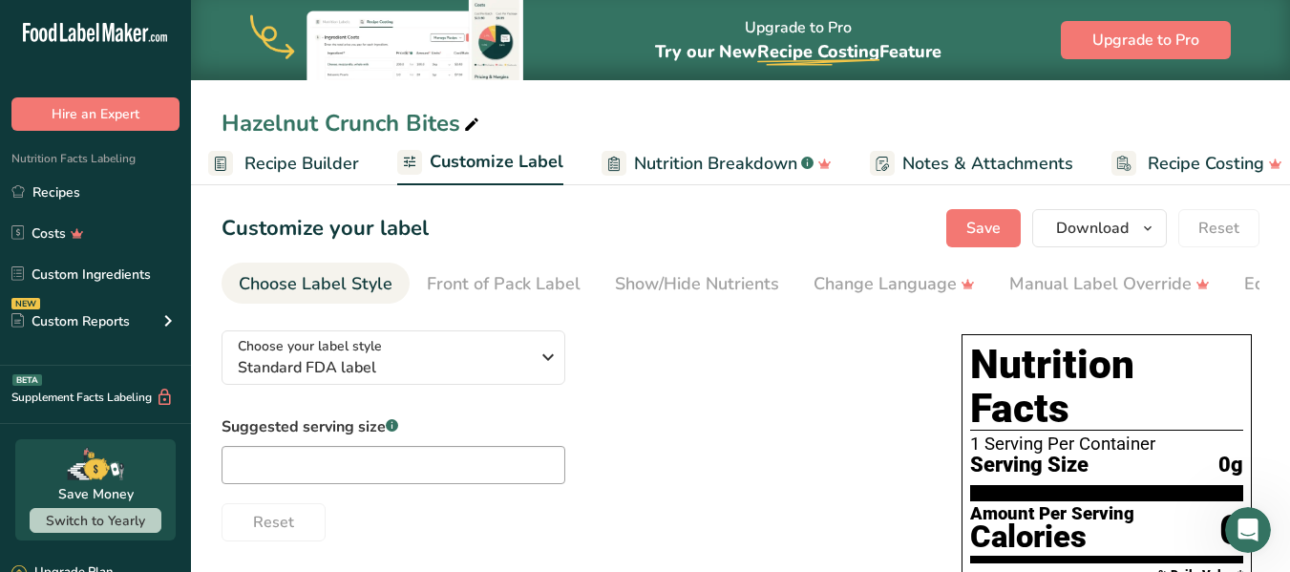
scroll to position [0, 215]
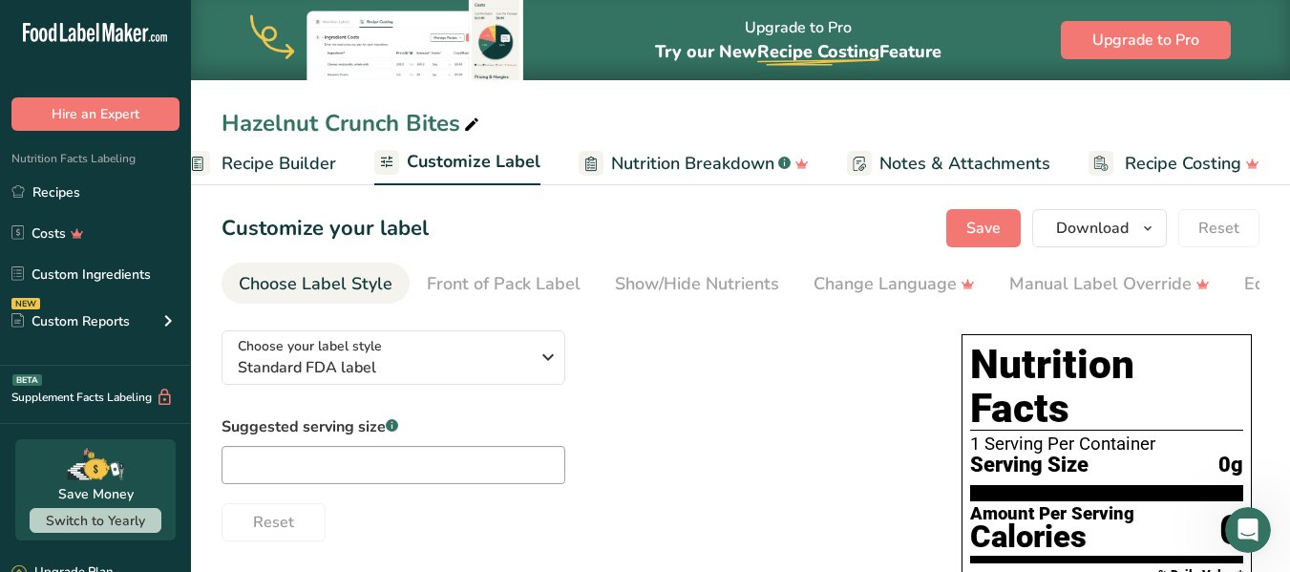
click at [730, 168] on span "Nutrition Breakdown" at bounding box center [692, 164] width 163 height 26
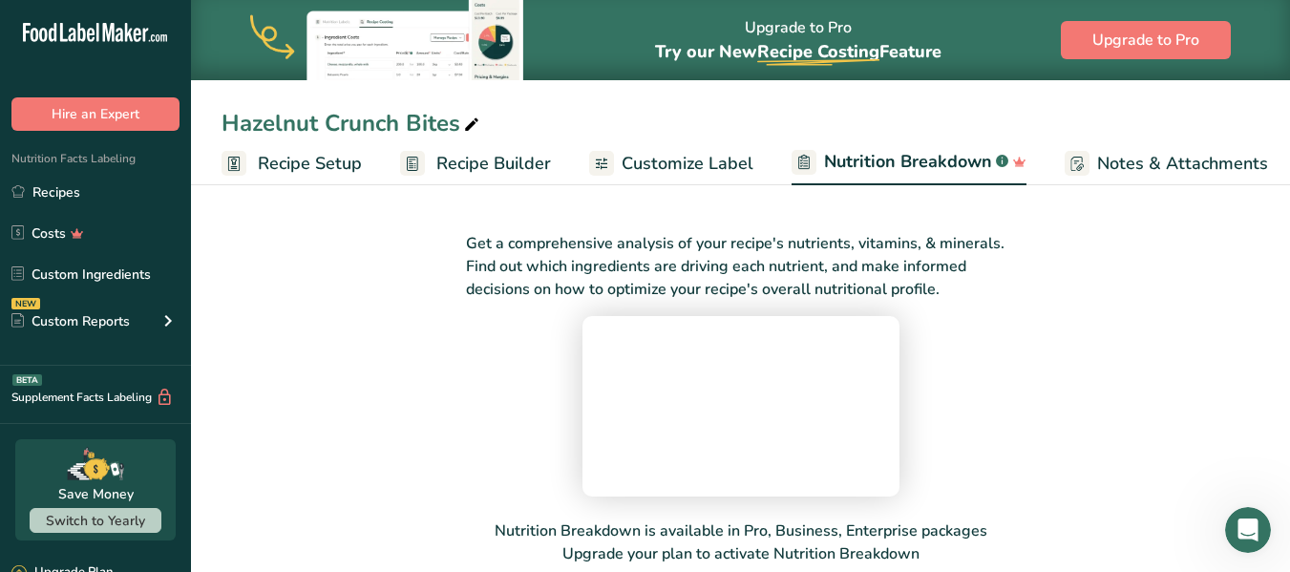
click at [648, 162] on span "Customize Label" at bounding box center [688, 164] width 132 height 26
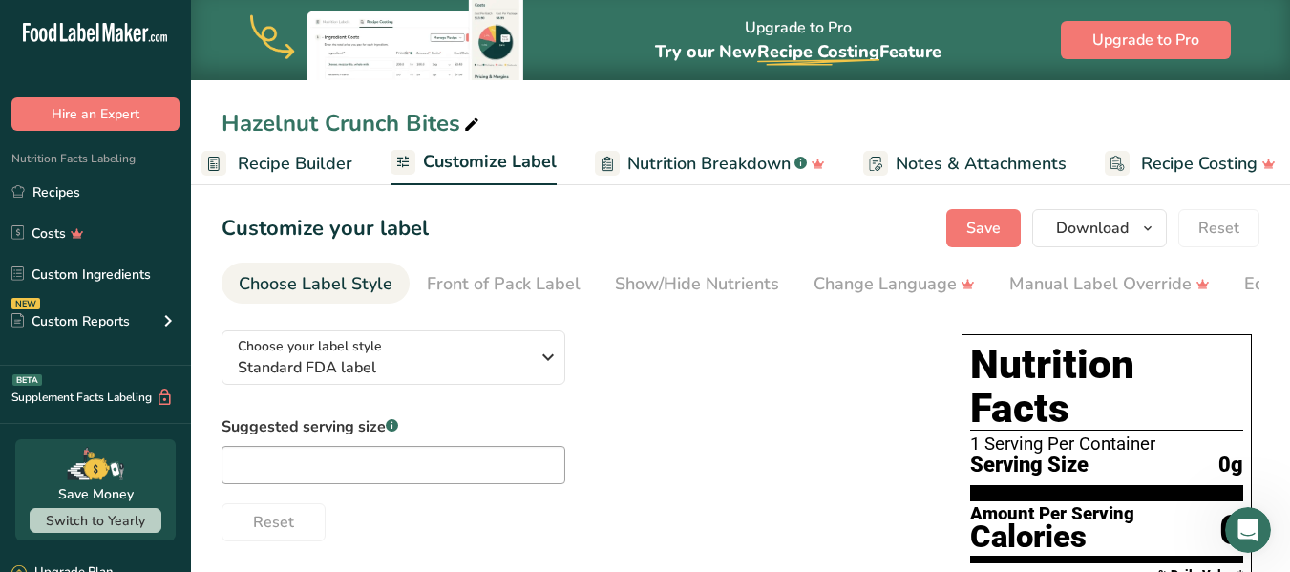
scroll to position [0, 215]
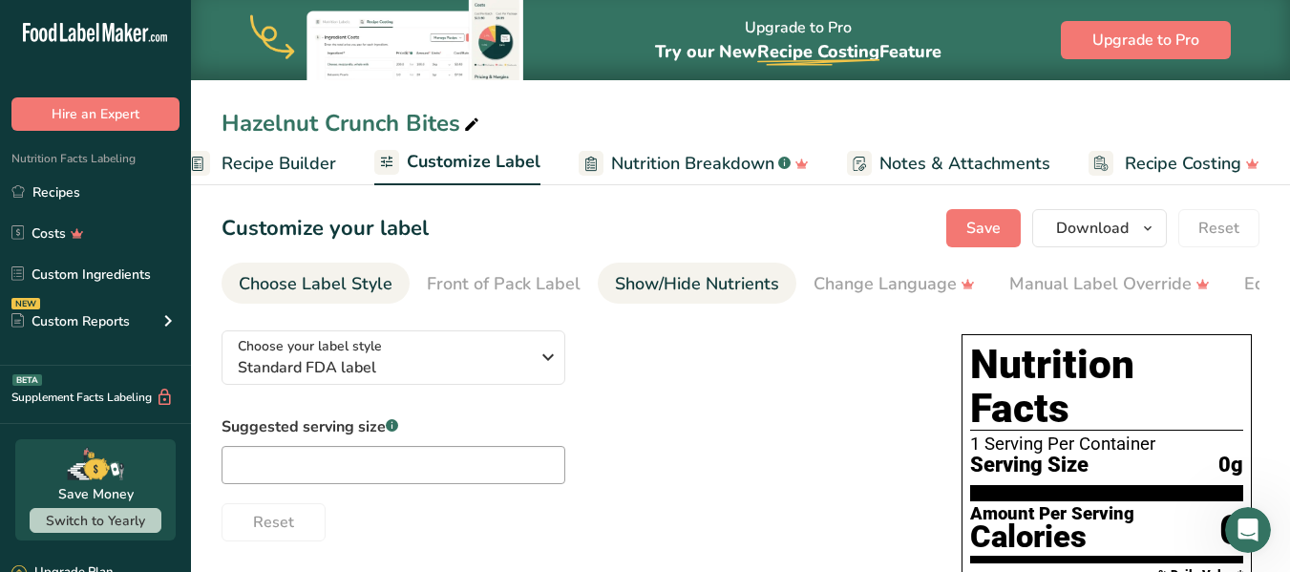
click at [649, 282] on div "Show/Hide Nutrients" at bounding box center [697, 284] width 164 height 26
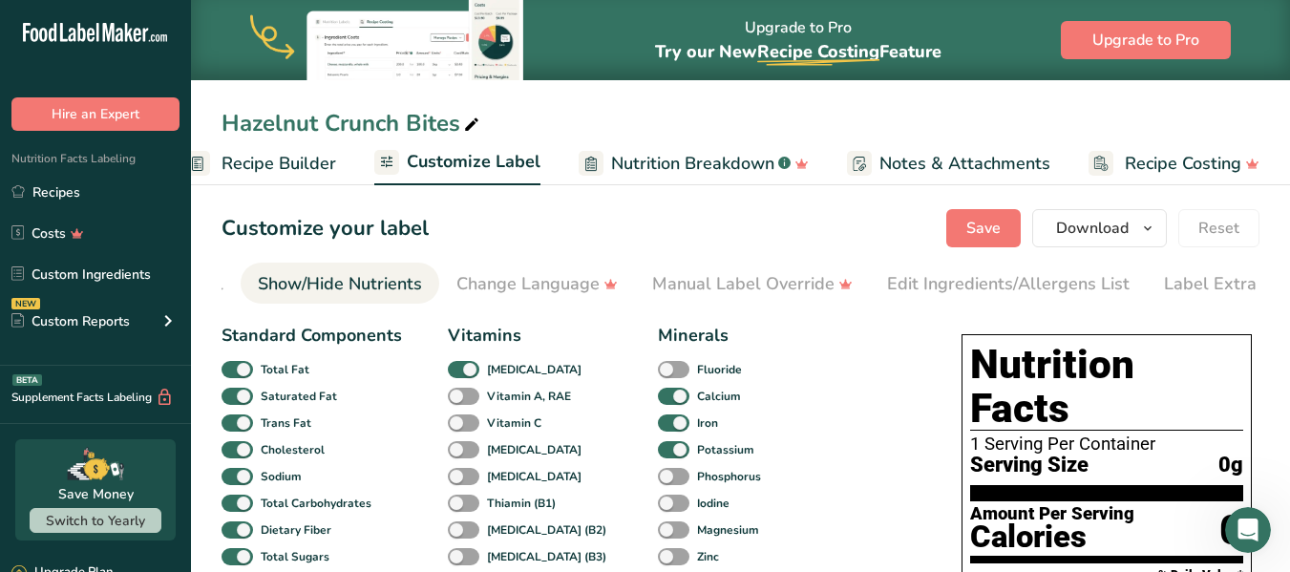
scroll to position [0, 371]
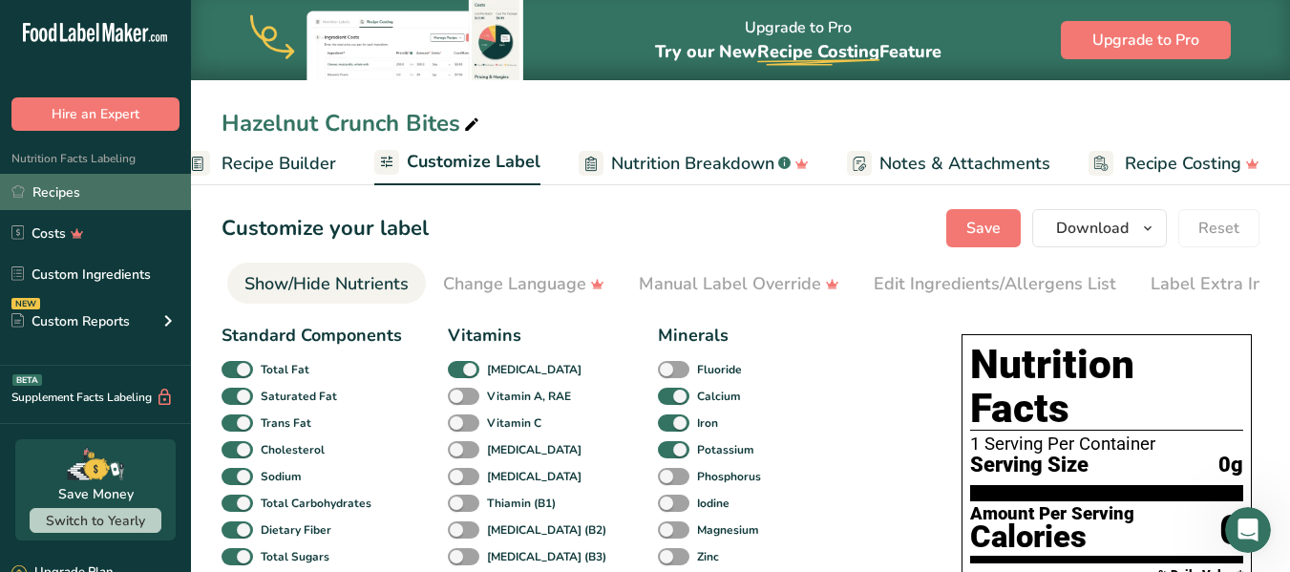
click at [55, 193] on link "Recipes" at bounding box center [95, 192] width 191 height 36
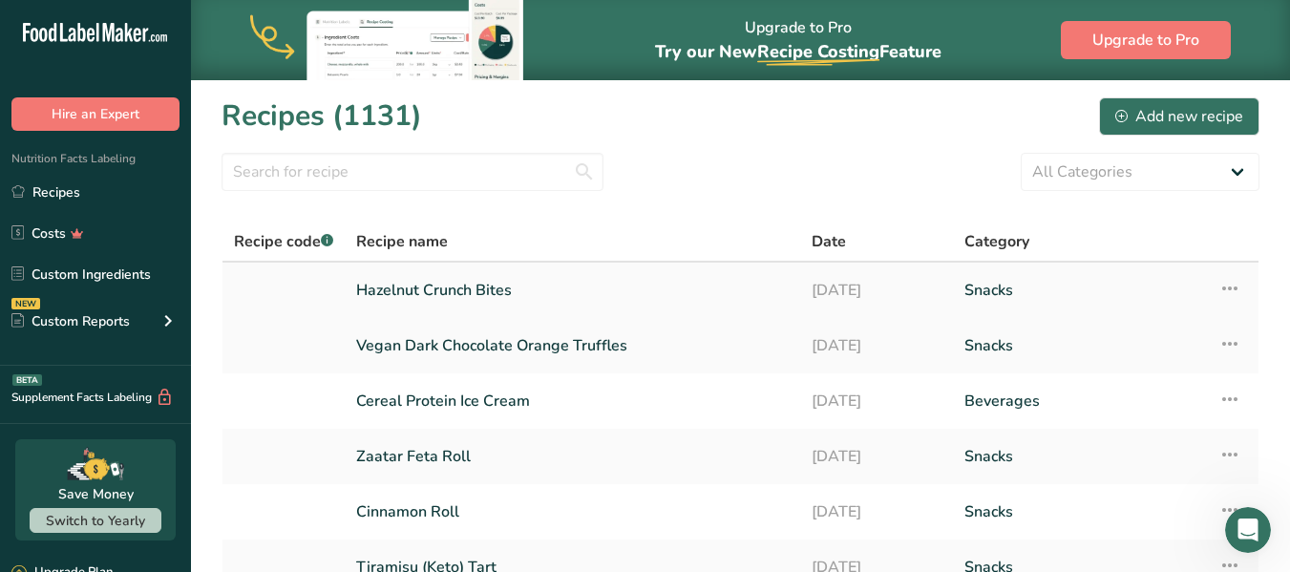
click at [435, 290] on link "Hazelnut Crunch Bites" at bounding box center [572, 290] width 433 height 40
